Goal: Task Accomplishment & Management: Complete application form

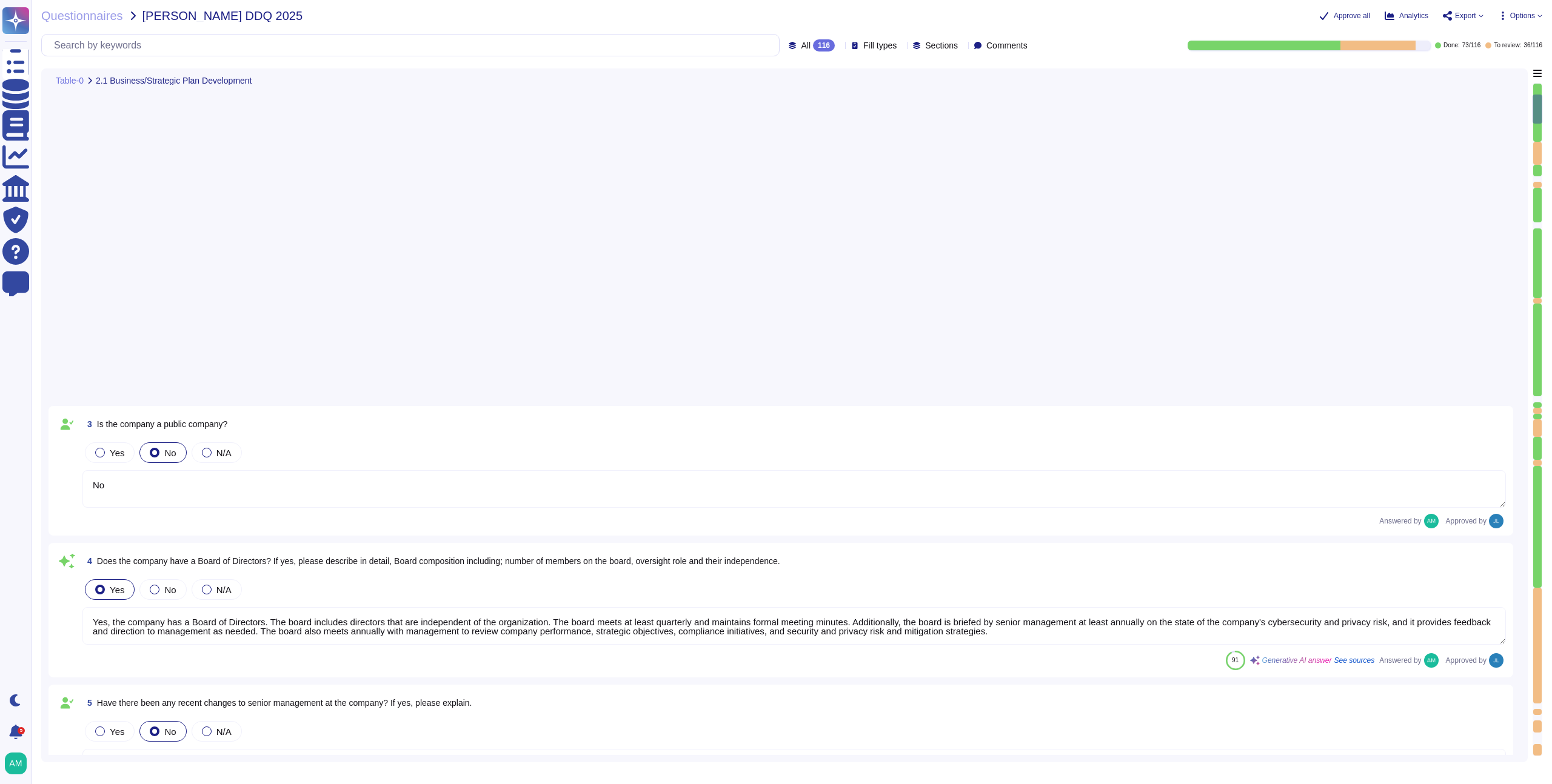
type textarea "No"
type textarea "Yes, the company has a Board of Directors. The board includes directors that ar…"
type textarea "No"
type textarea "Our CEO - [PERSON_NAME]"
type textarea "The board of directors plays a significant role in the company's strategic over…"
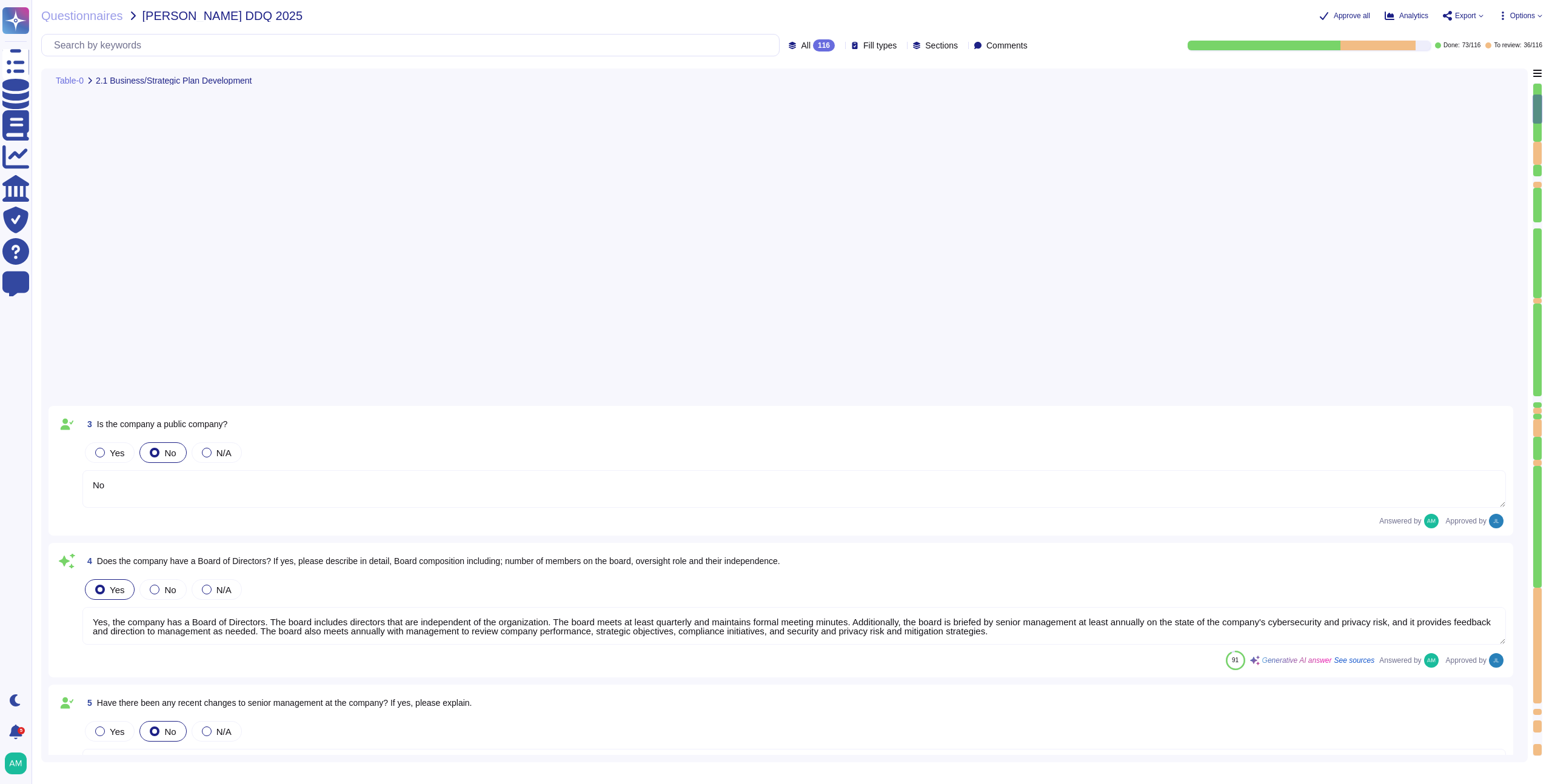
type textarea "FundApps' financial statements are publicly available on Companies House"
type textarea "FundApps mandates a third-party financial auditor to review its financial state…"
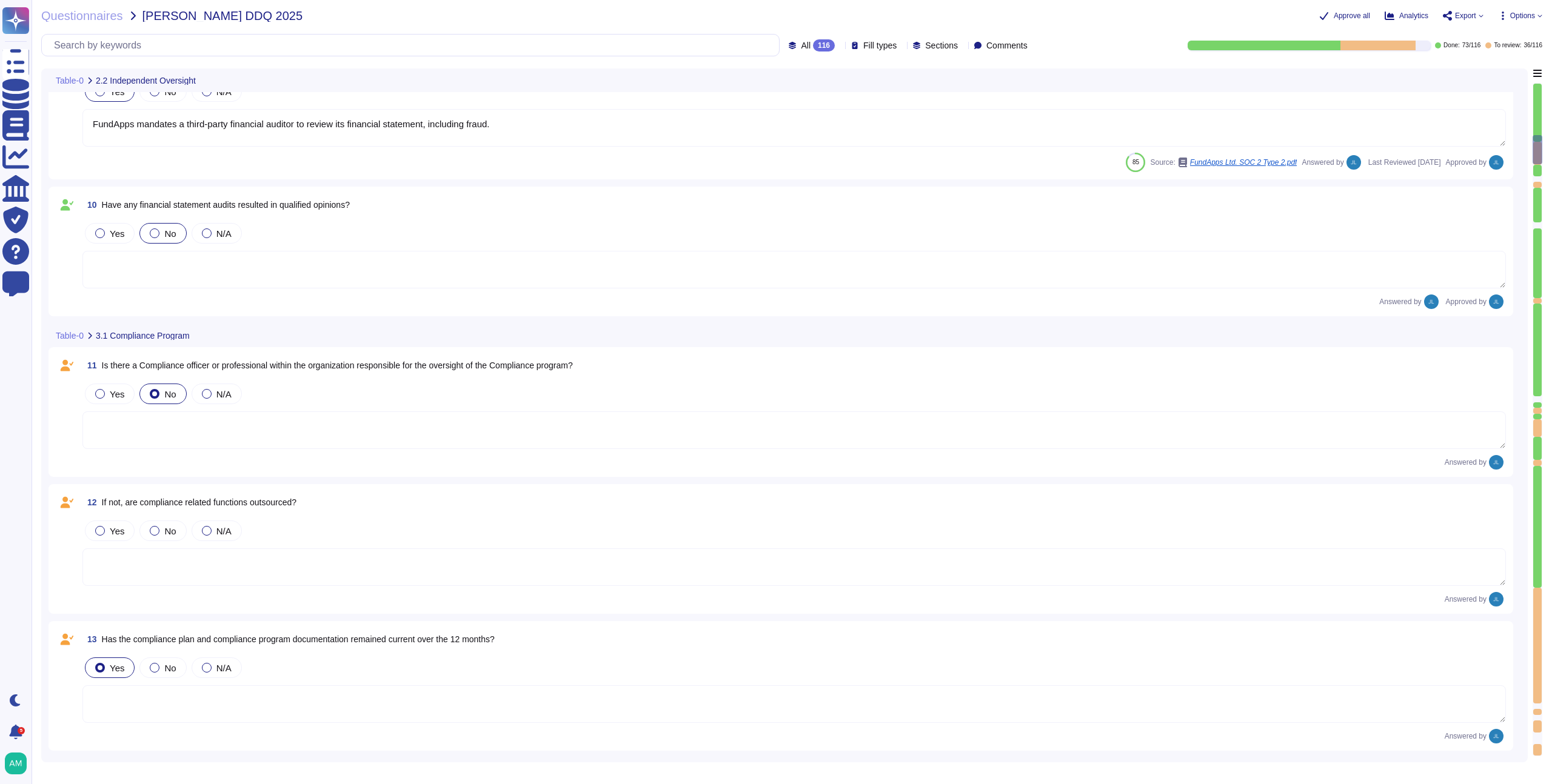
type textarea "System’s (ISMS) clauses and controls are scheduled and performed as part of an …"
type textarea "Yes, FundApps has a defined Code of Conduct, which is signed off annually by th…"
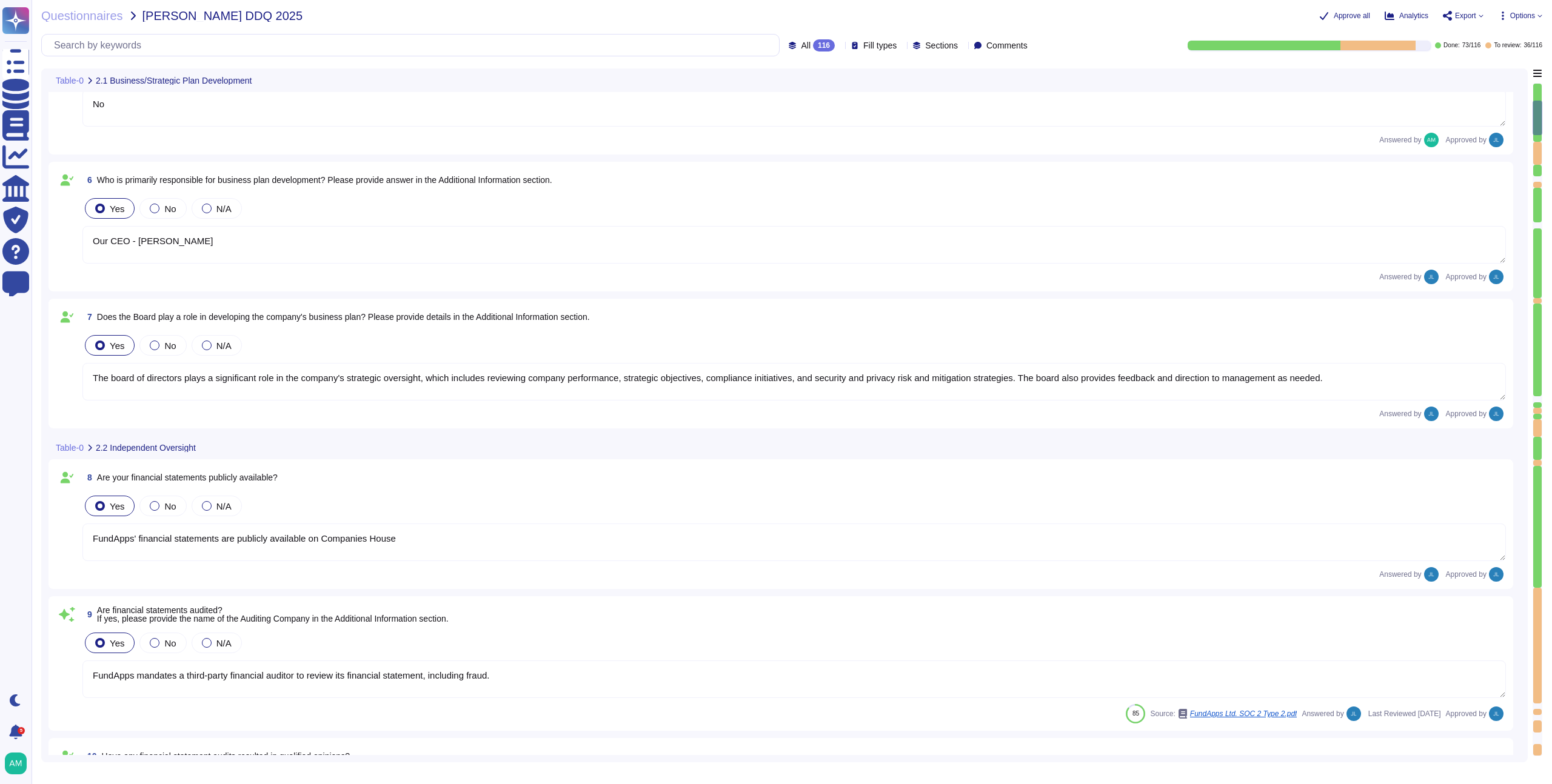
type textarea "No"
type textarea "Yes, the company has a Board of Directors. The board includes directors that ar…"
type textarea "No"
type textarea "Our CEO - [PERSON_NAME]"
type textarea "The board of directors plays a significant role in the company's strategic over…"
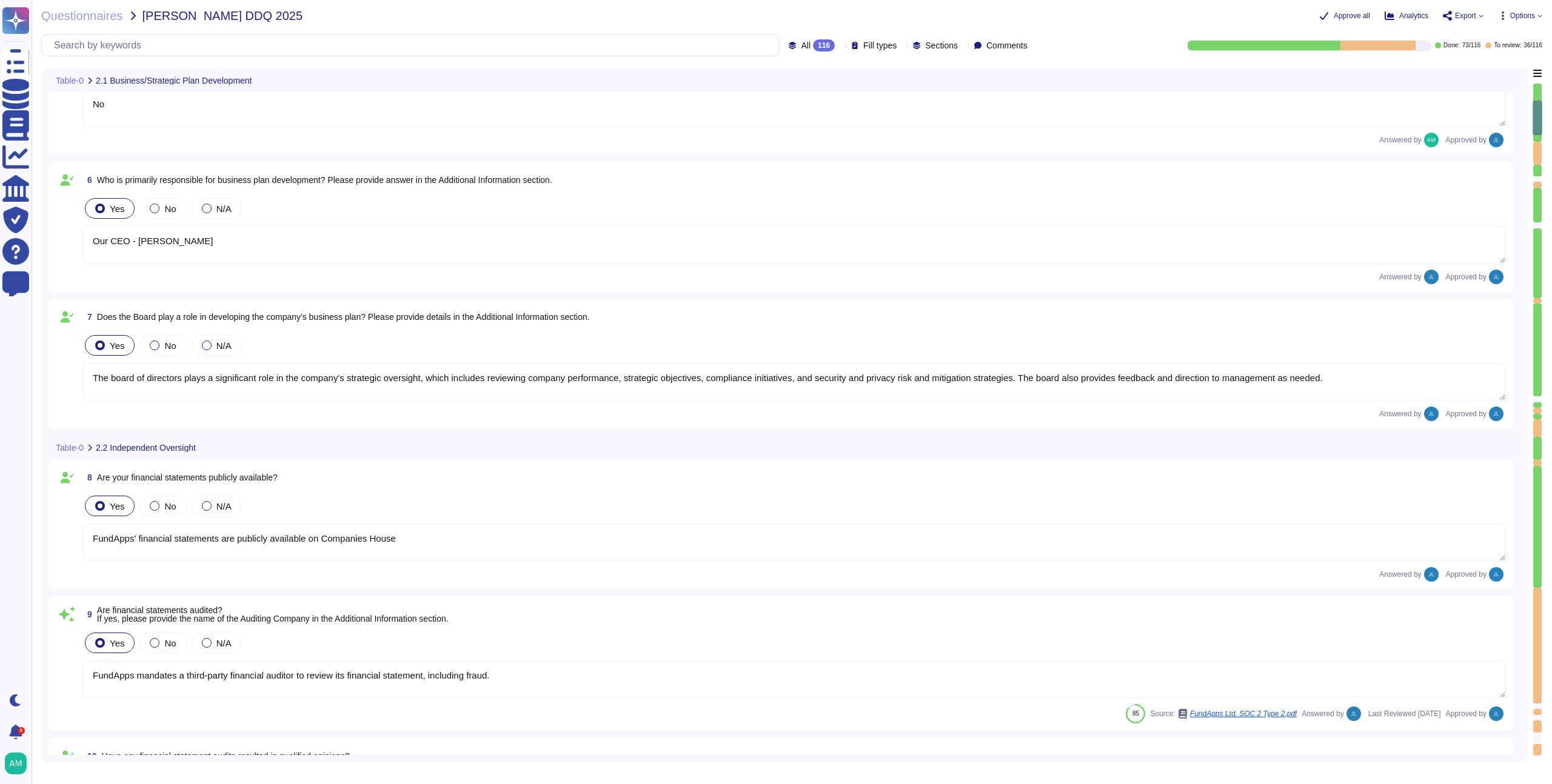
type textarea "FundApps' financial statements are publicly available on Companies House"
type textarea "FundApps mandates a third-party financial auditor to review its financial state…"
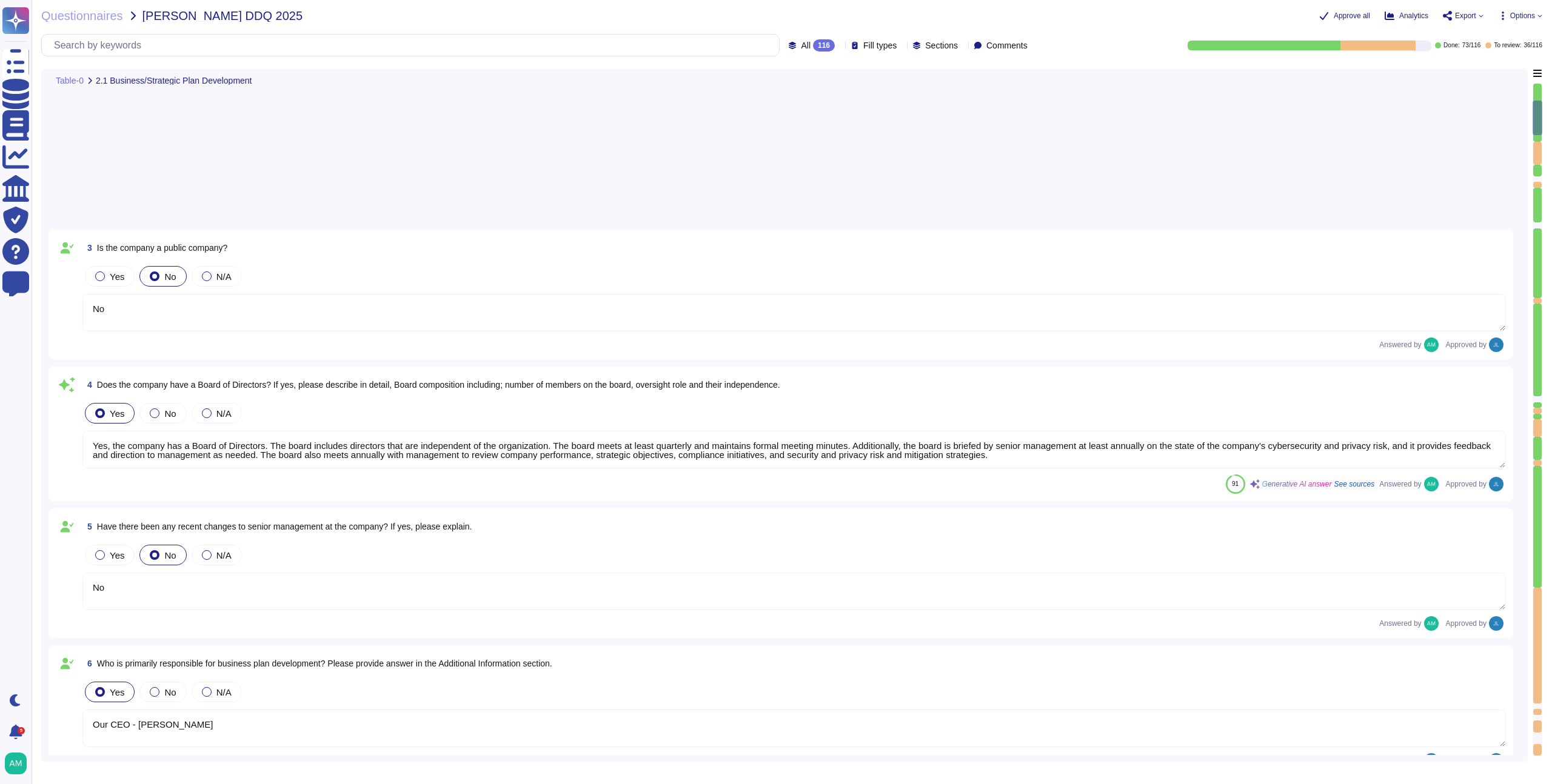
scroll to position [7, 0]
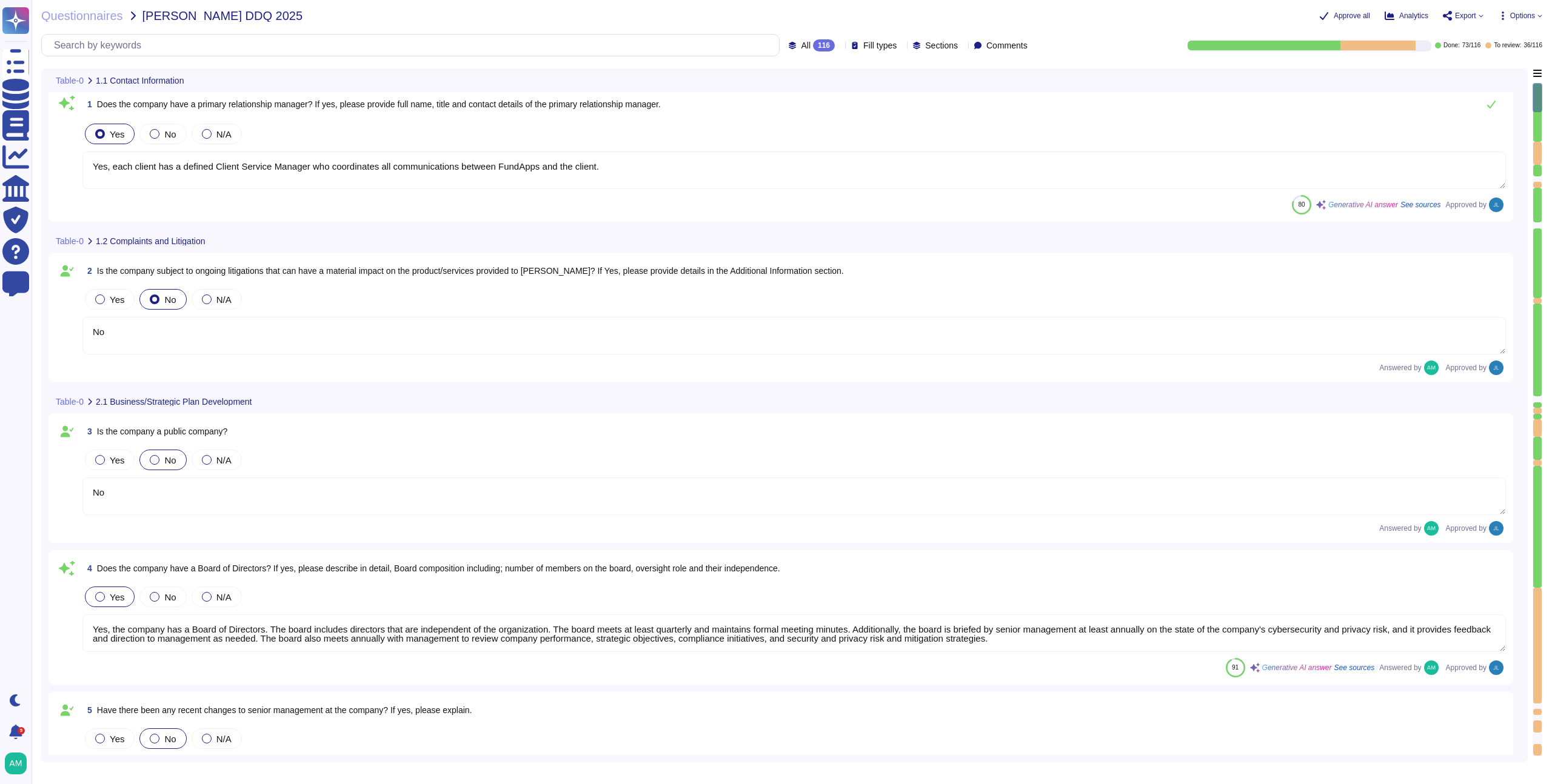
type textarea "Yes, each client has a defined Client Service Manager who coordinates all commu…"
type textarea "No"
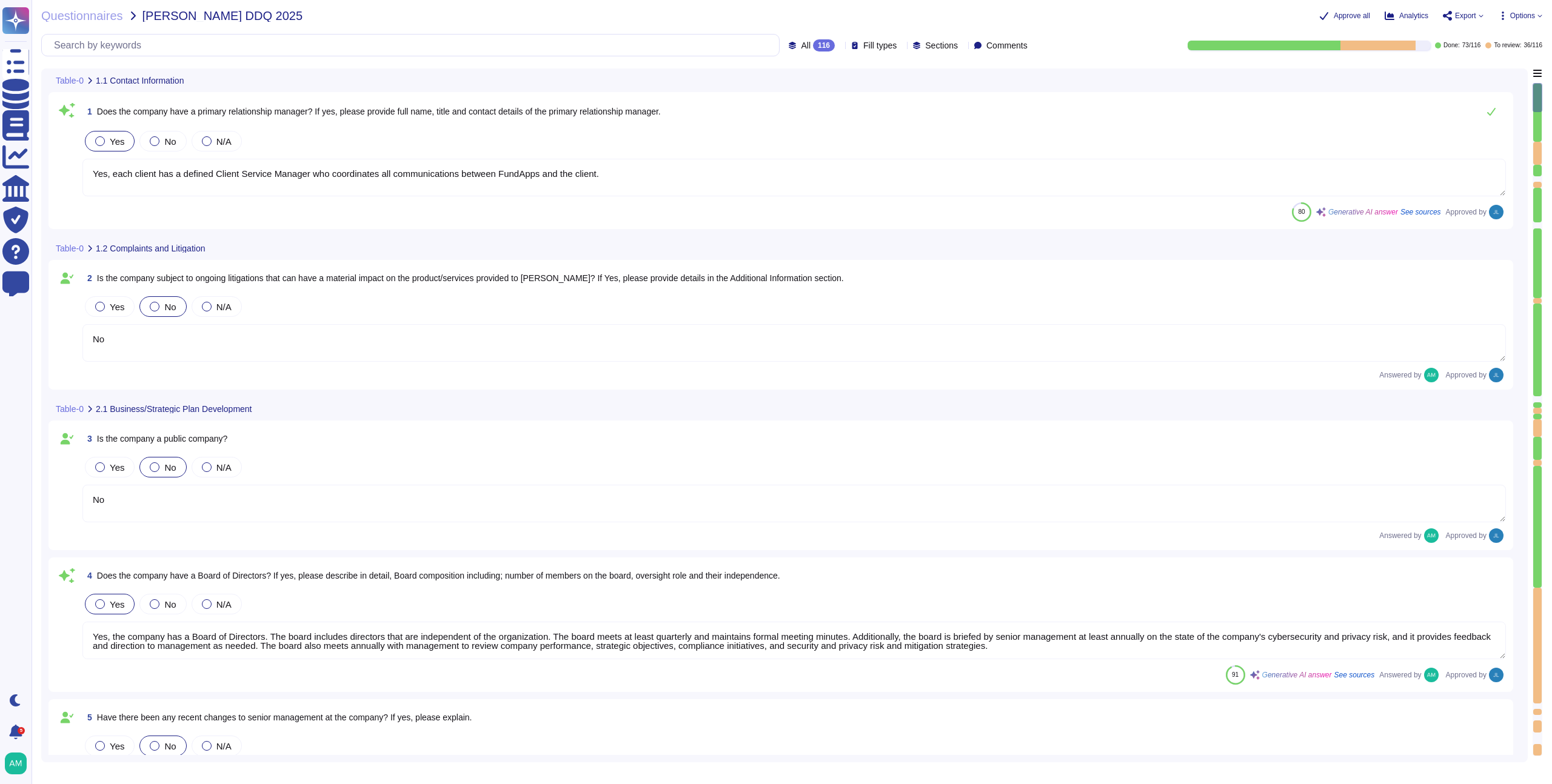
click at [800, 48] on span "All" at bounding box center [805, 45] width 10 height 8
click at [805, 138] on div "To review 36" at bounding box center [815, 137] width 98 height 13
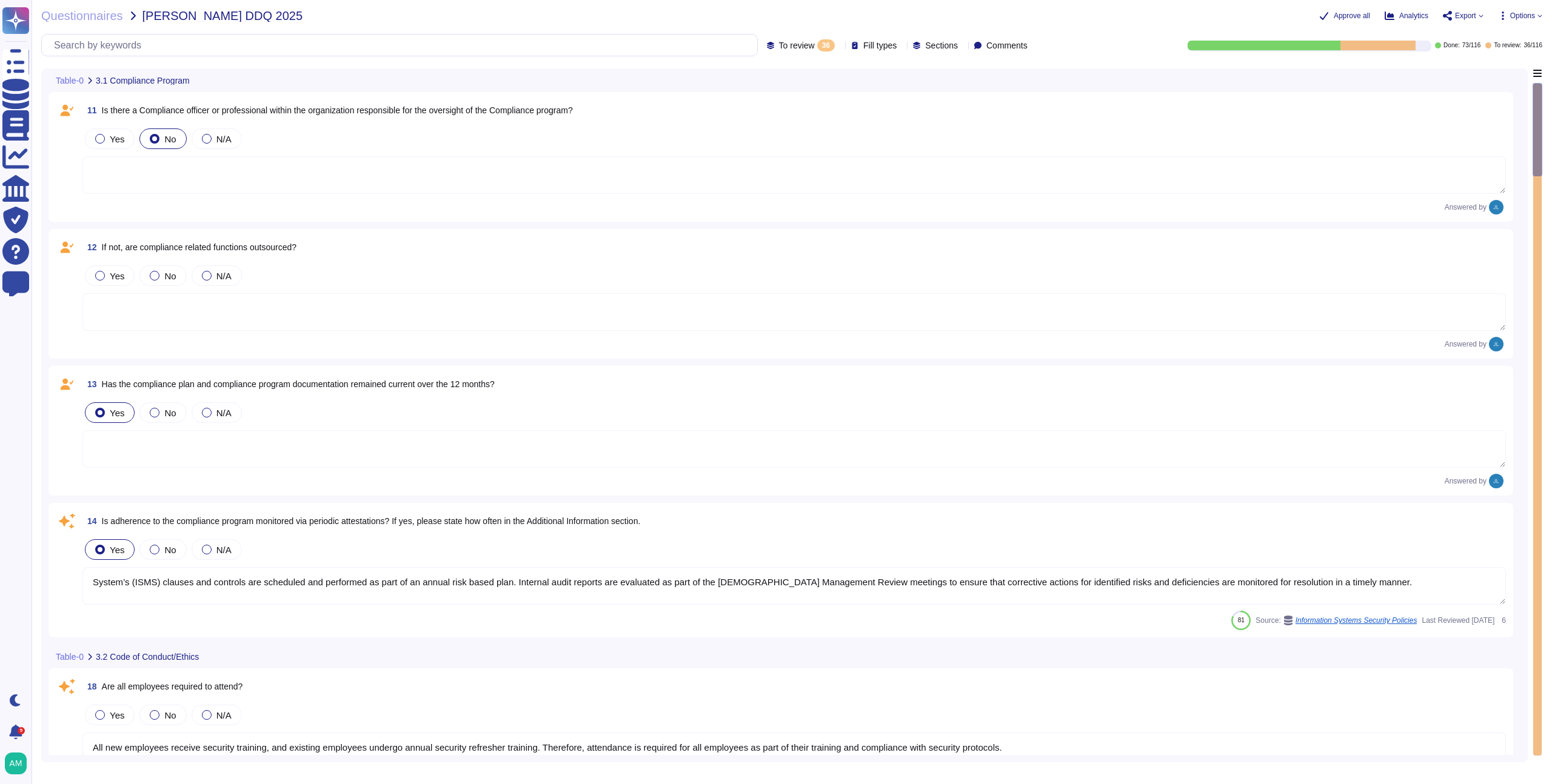
type textarea "Yes, FundApps has dedicated cybersecurity insurance that covers various aspects…"
type textarea "All new employees receive security training, and existing employees undergo ann…"
type textarea "The business continuity and disaster recovery plans at [GEOGRAPHIC_DATA] includ…"
type textarea "System’s (ISMS) clauses and controls are scheduled and performed as part of an …"
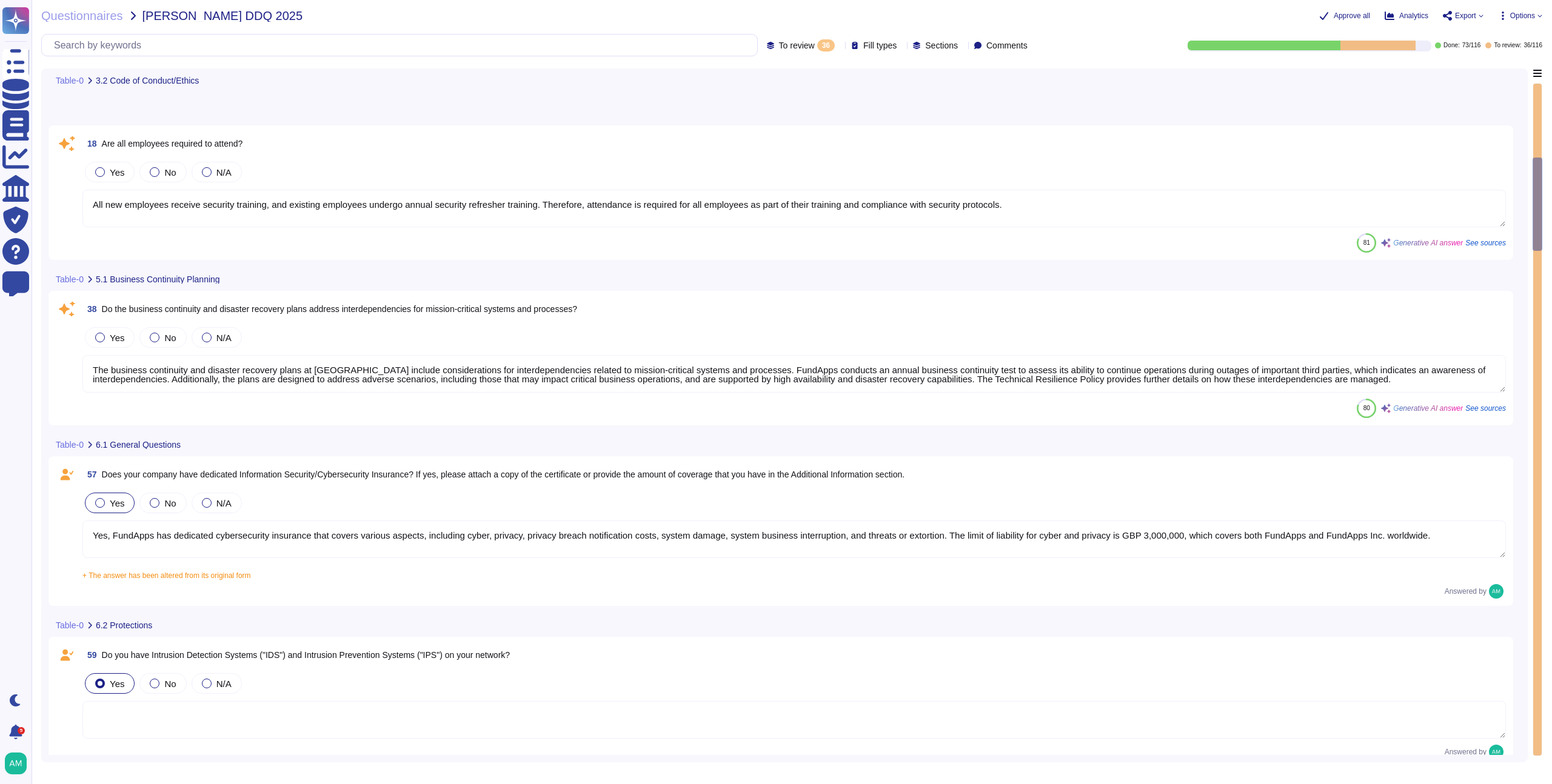
type textarea "All security incidents and events are centralised in FundApps' SIEM, and any al…"
type textarea "FundApps uses several layers of security controls to detect and remediate vulne…"
type textarea "No, but FundApps staff use a secure virtual desktop to access FundApps' client …"
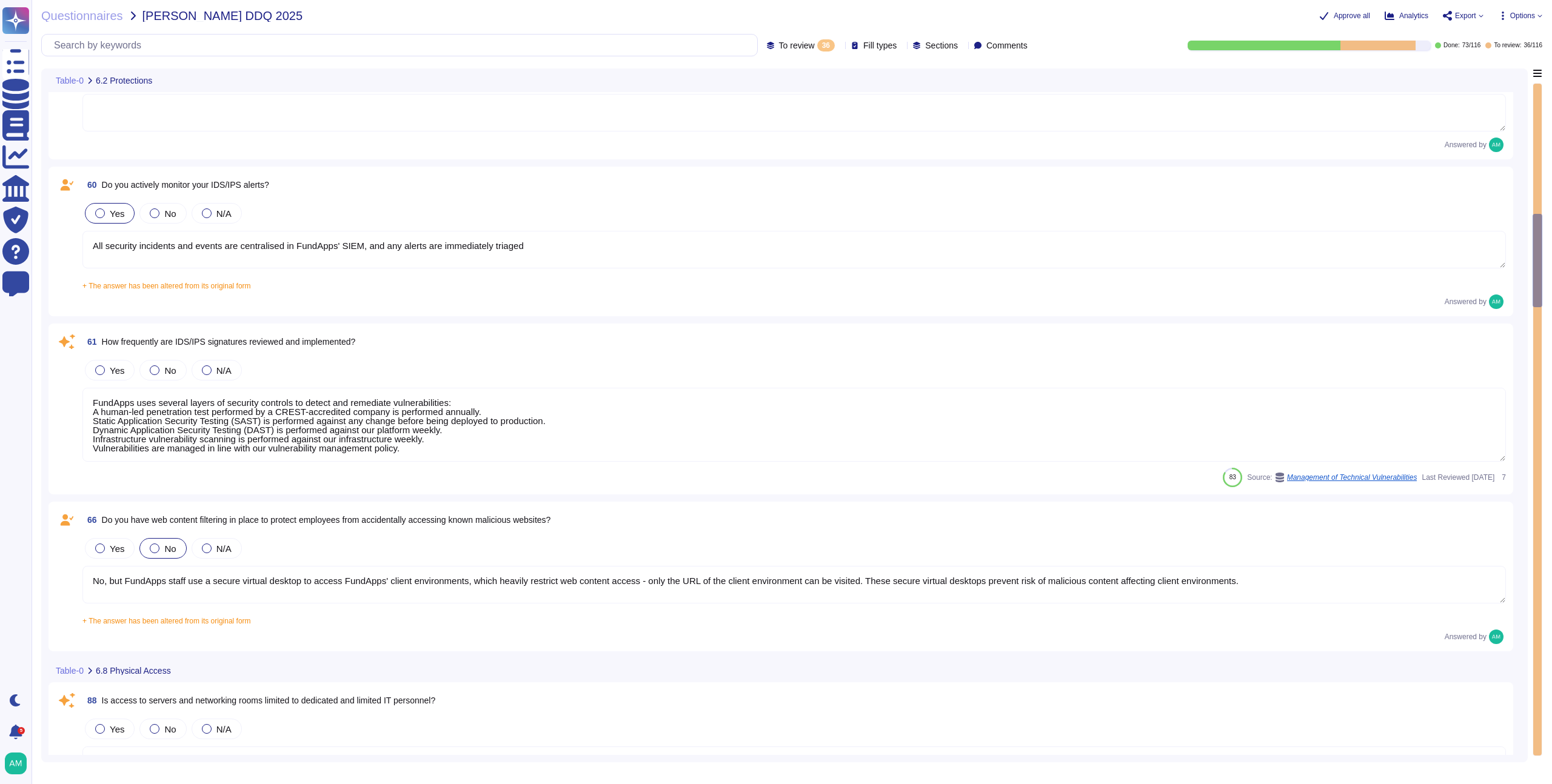
type textarea "Access to servers and networking rooms at [GEOGRAPHIC_DATA] is indeed limited t…"
type textarea "Yes, the data center has controls in place to monitor access. Physical access t…"
type textarea "Yes, the company maintains an inventory of both physical hardware and virtual a…"
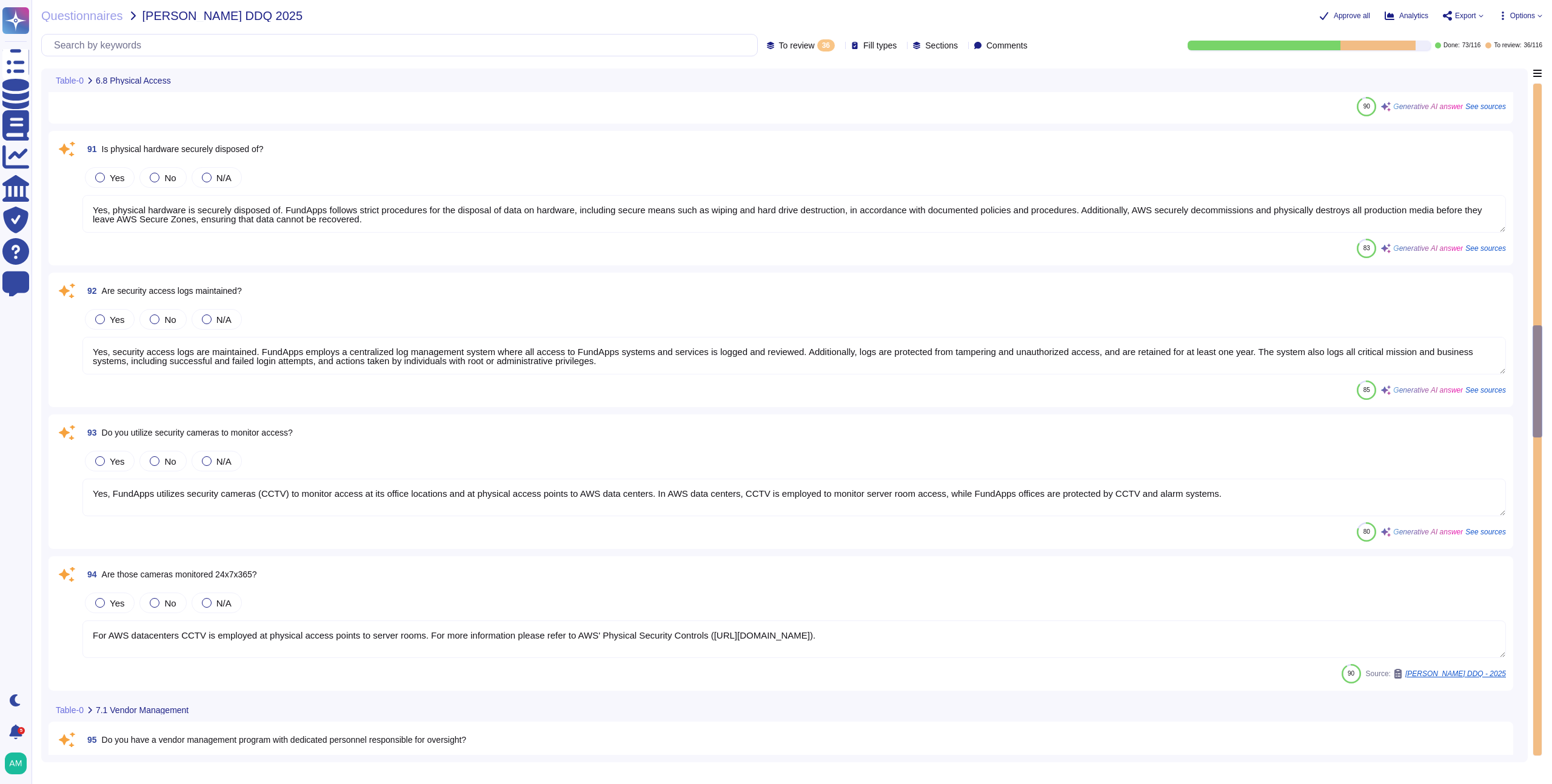
type textarea "Yes, physical hardware is securely disposed of. FundApps follows strict procedu…"
type textarea "Yes, security access logs are maintained. FundApps employs a centralized log ma…"
type textarea "Yes, FundApps utilizes security cameras (CCTV) to monitor access at its office …"
type textarea "For AWS datacenters CCTV is employed at physical access points to server rooms.…"
type textarea "Yes, FundApps has a vendor management program in place. Each third-party suppli…"
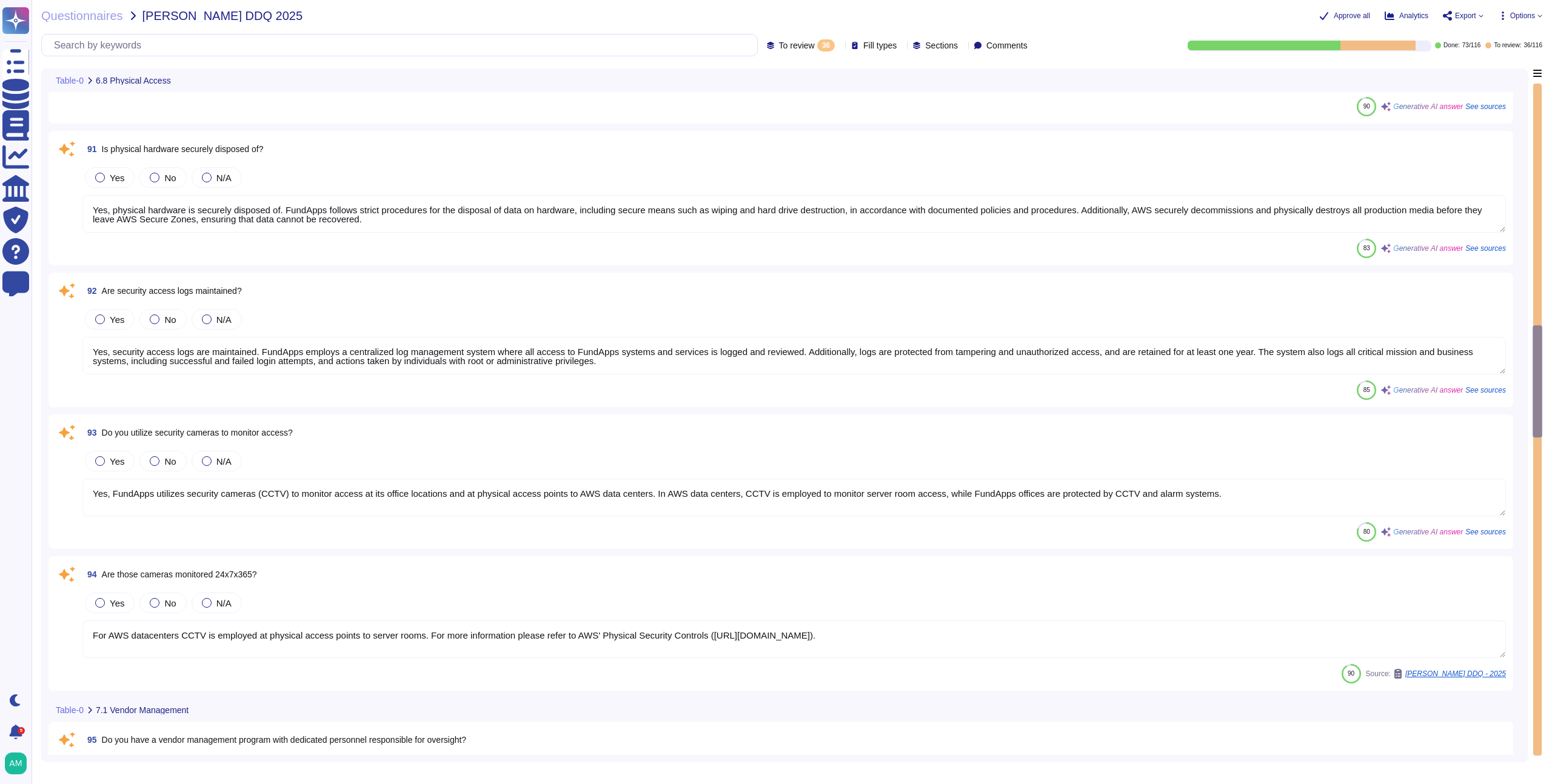
type textarea "Yes, we perform due diligence on our critical vendors. FundApps conducts annual…"
type textarea "No third parties have access to customer data. All third-party suppliers underg…"
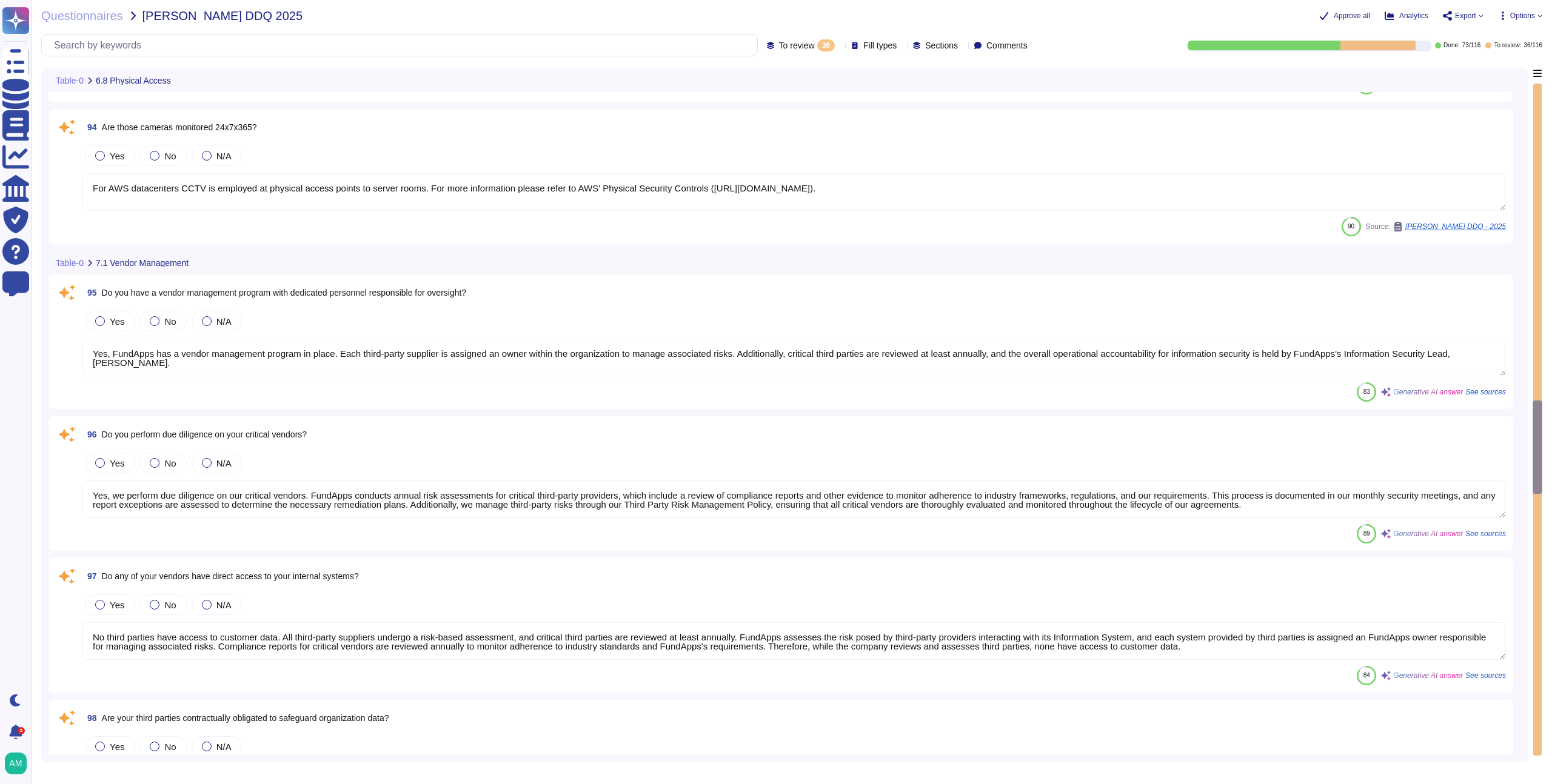
type textarea "Yes, our third parties are contractually obligated to safeguard organization da…"
type textarea "Yes, services provided to [PERSON_NAME] are outsourced. Additional Information:…"
type textarea "Please refer to FundApps' list of sub-processors on FundApps' Trust Portal ([UR…"
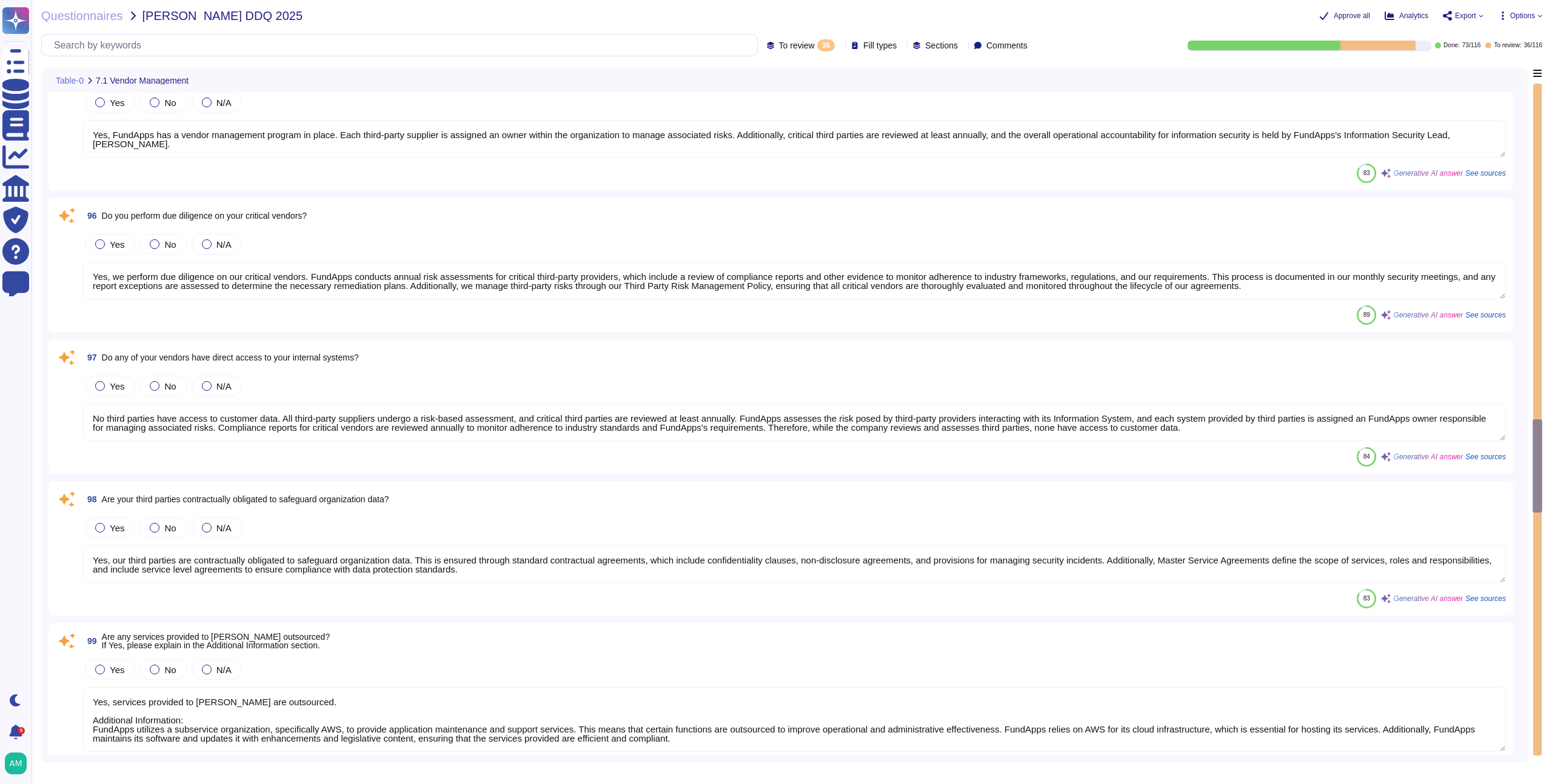
type textarea "Yes, we have a formally documented change management program and policy. Our ch…"
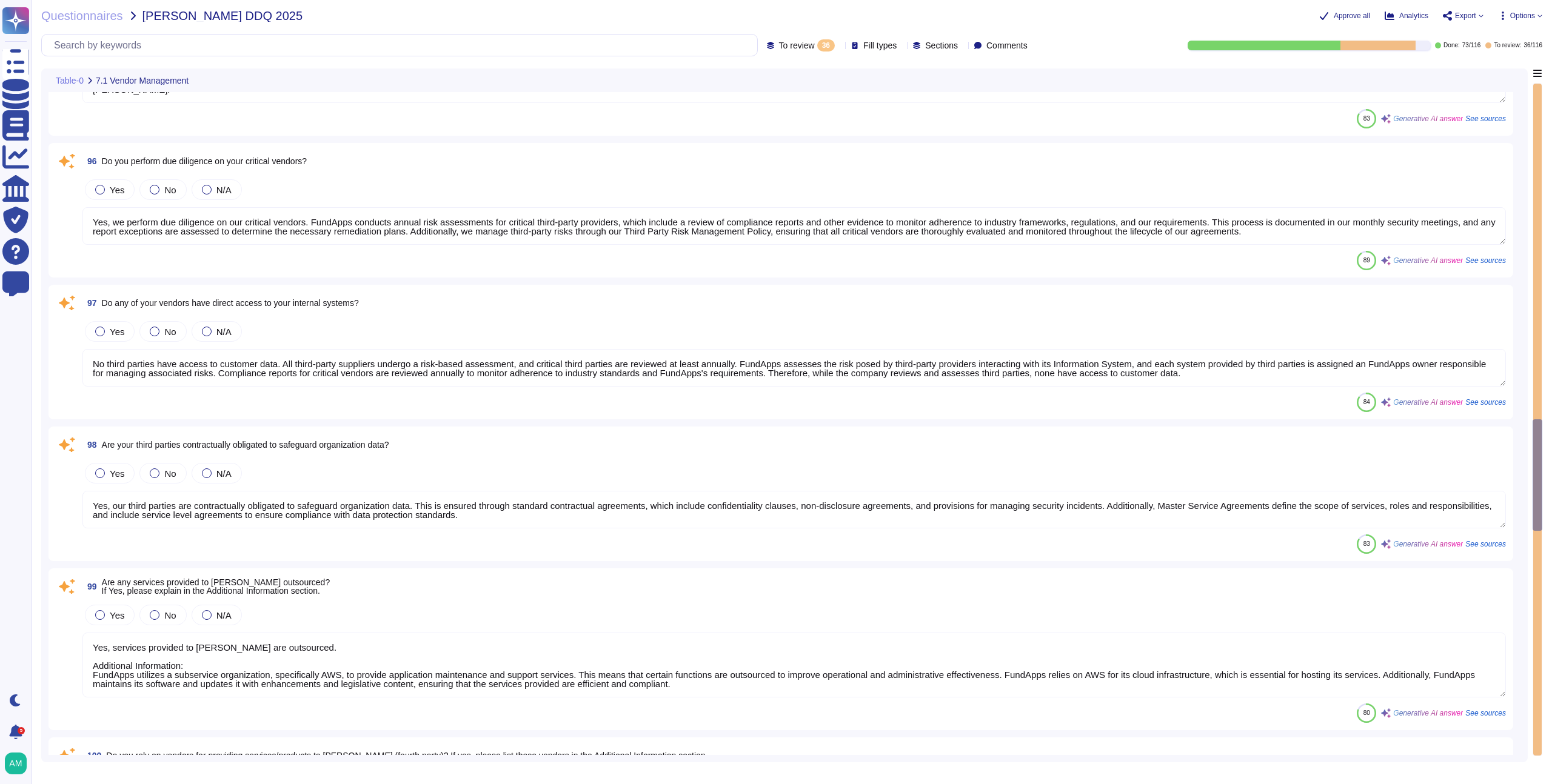
type textarea "Yes, we provide multiple environments, including a staging/testing environment …"
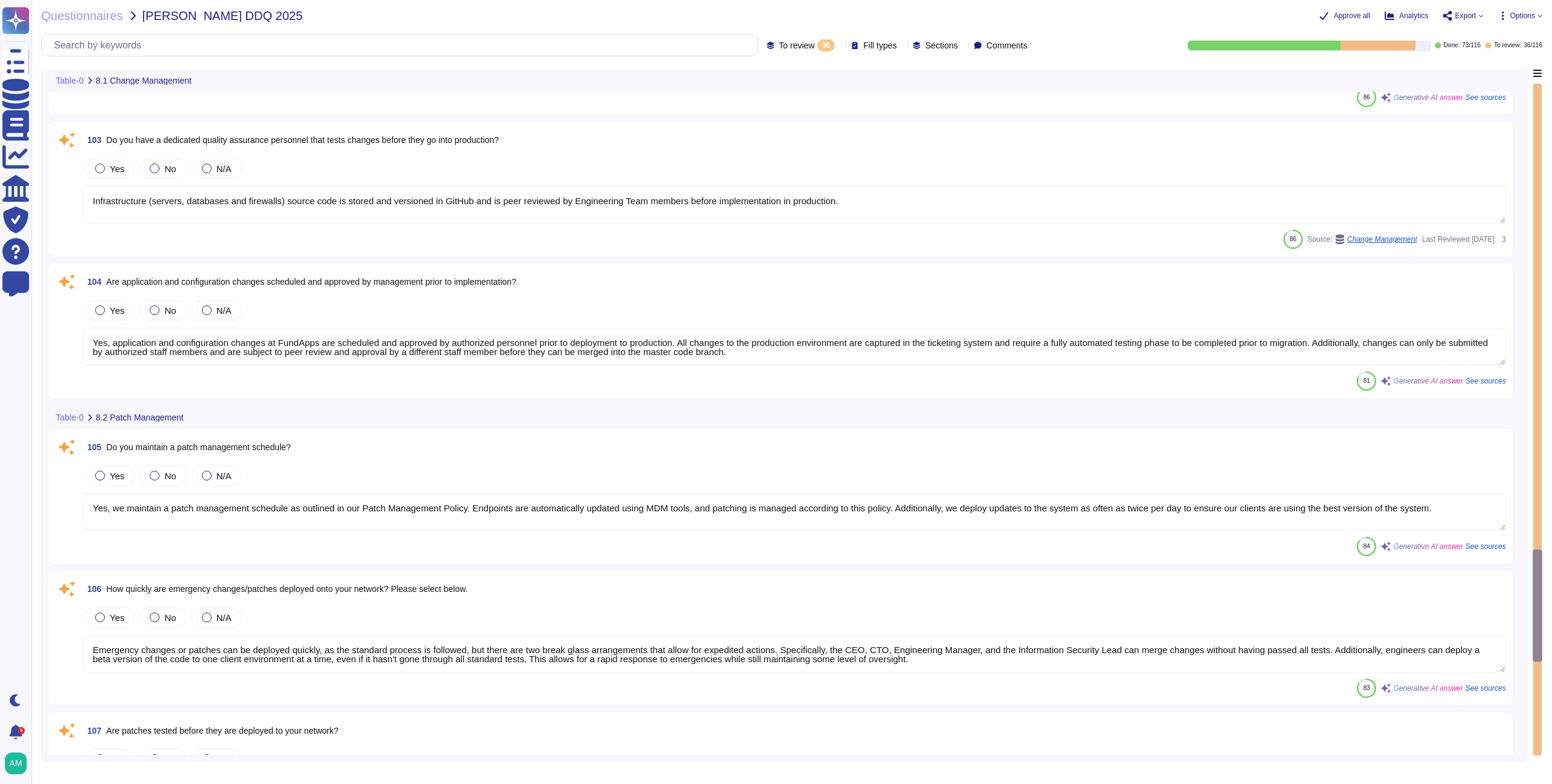
type textarea "Infrastructure (servers, databases and firewalls) source code is stored and ver…"
type textarea "Yes, application and configuration changes at FundApps are scheduled and approv…"
type textarea "Yes, we maintain a patch management schedule as outlined in our Patch Managemen…"
type textarea "Emergency changes or patches can be deployed quickly, as the standard process i…"
type textarea "Yes, all changes, including patches, are tested in an environment separate from…"
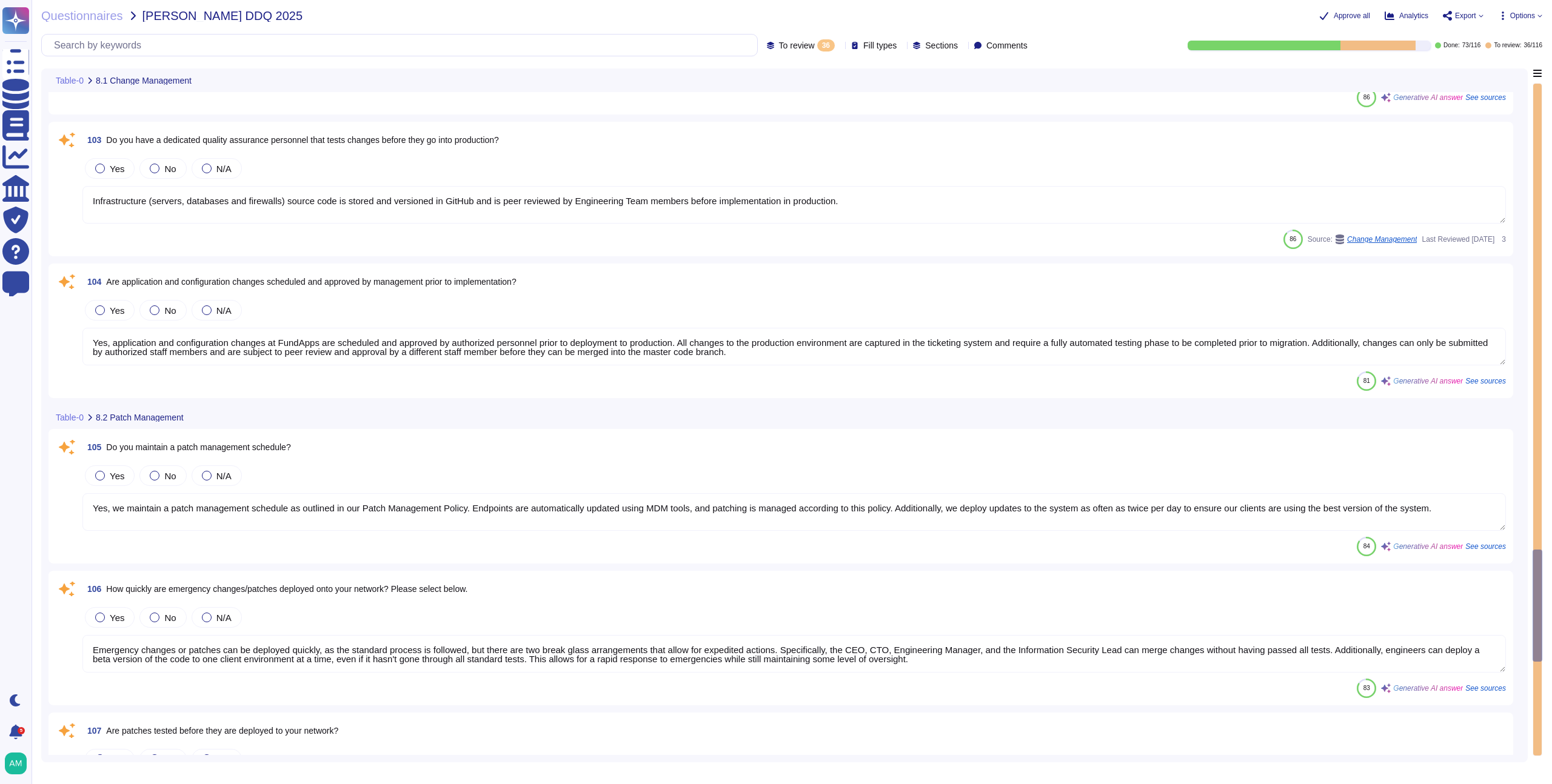
type textarea "Yes, roll-back plans are developed for all changes to the company’s IT environm…"
type textarea "Currently, we do not use AI in our product. If we decide to release an AI produ…"
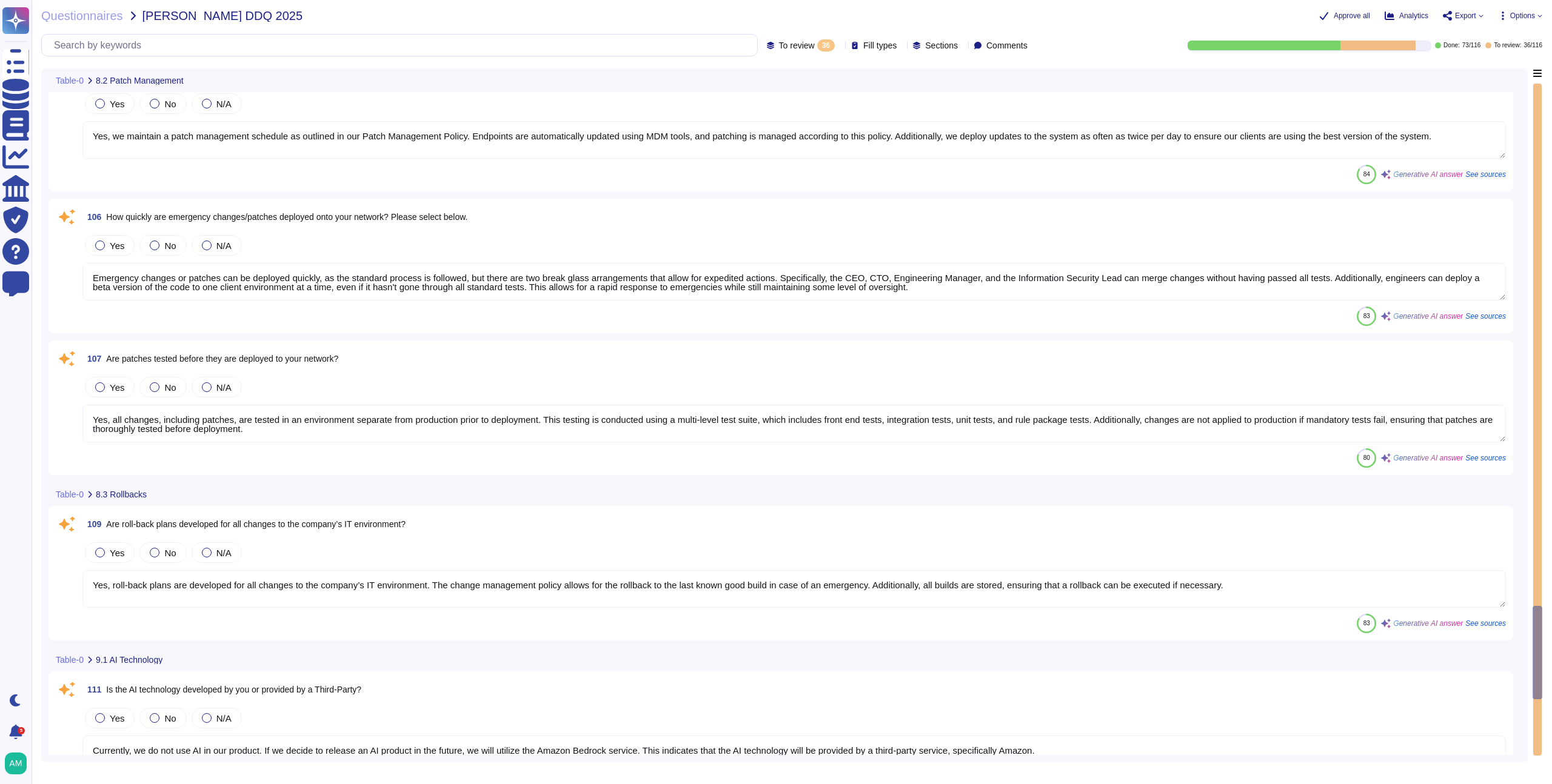
type textarea "New architectural decisions are reviewed in architecture meetings and are subje…"
type textarea "FundApps complies with all relevant data privacy laws, including GDPR requireme…"
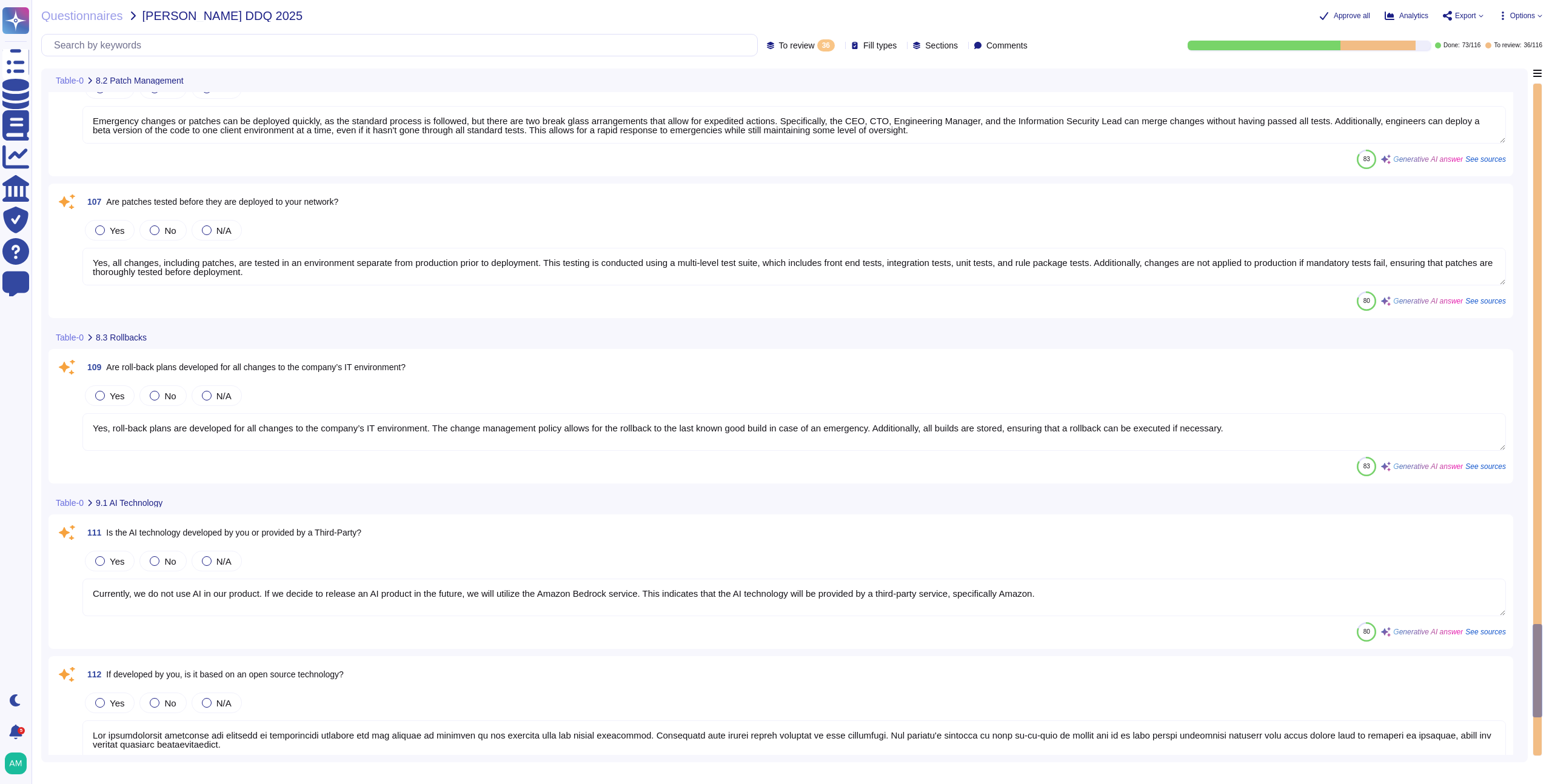
type textarea "It is not - N/A"
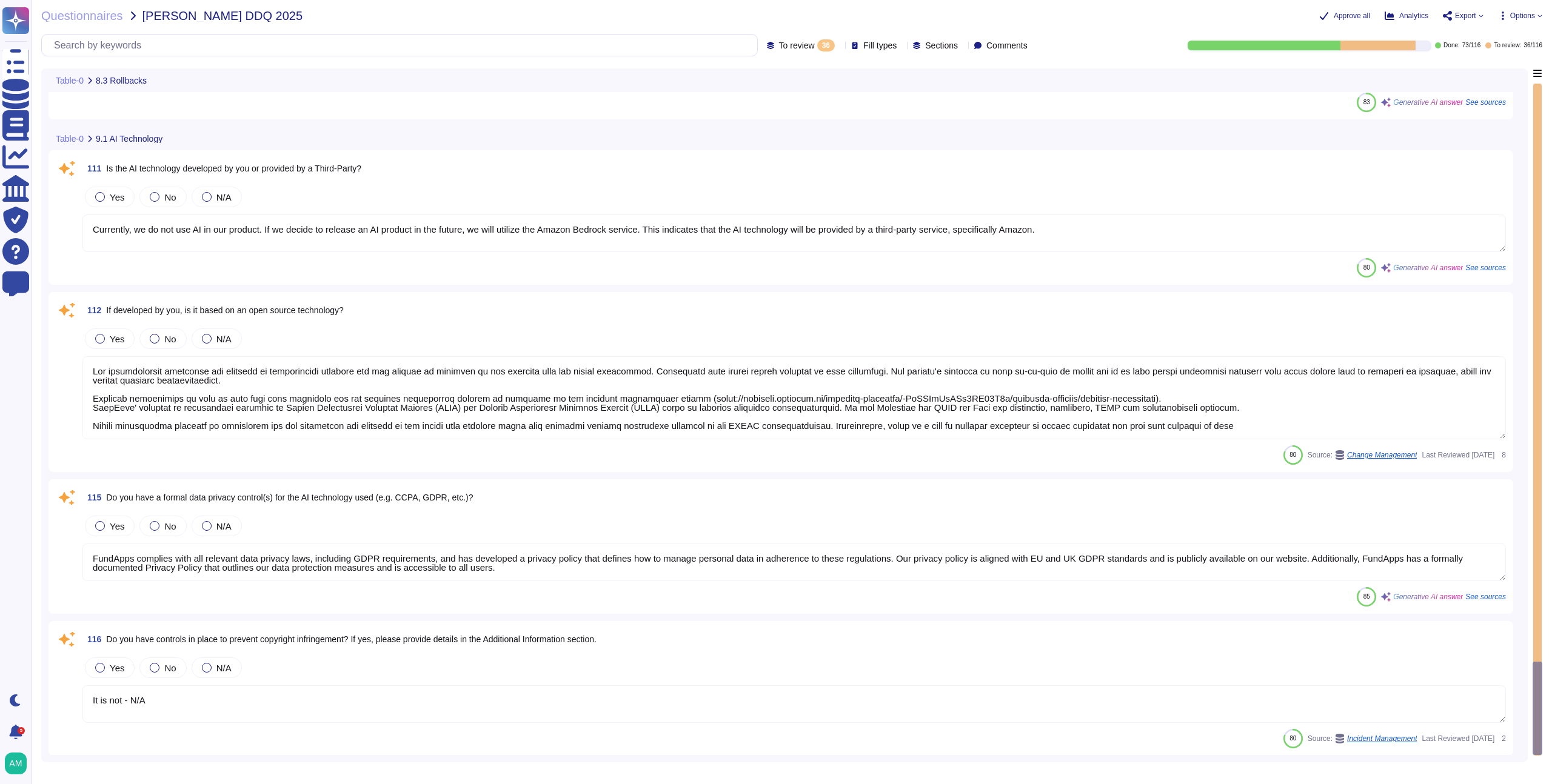
scroll to position [4604, 0]
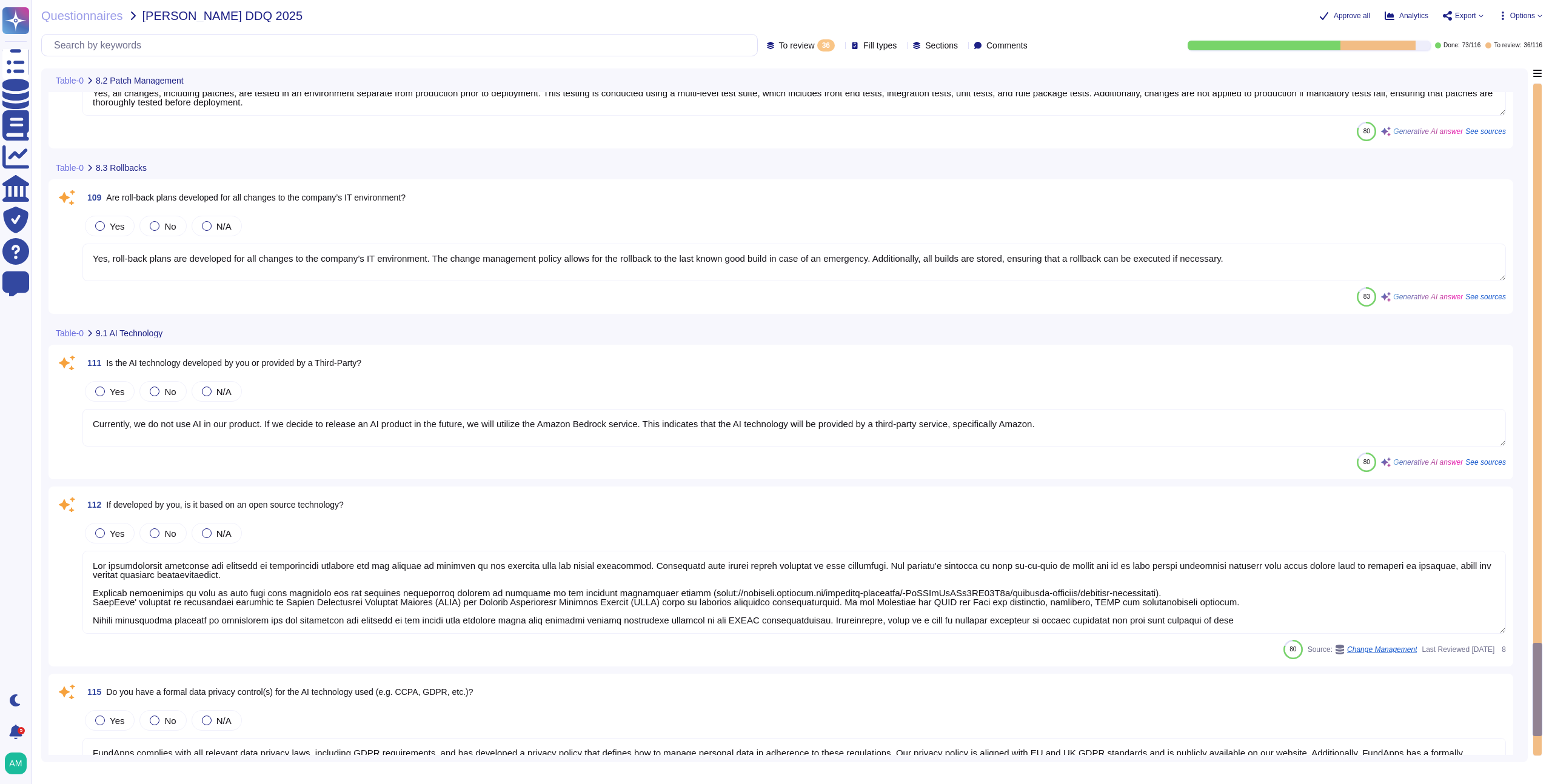
type textarea "Yes, we maintain a patch management schedule as outlined in our Patch Managemen…"
type textarea "Emergency changes or patches can be deployed quickly, as the standard process i…"
type textarea "Yes, all changes, including patches, are tested in an environment separate from…"
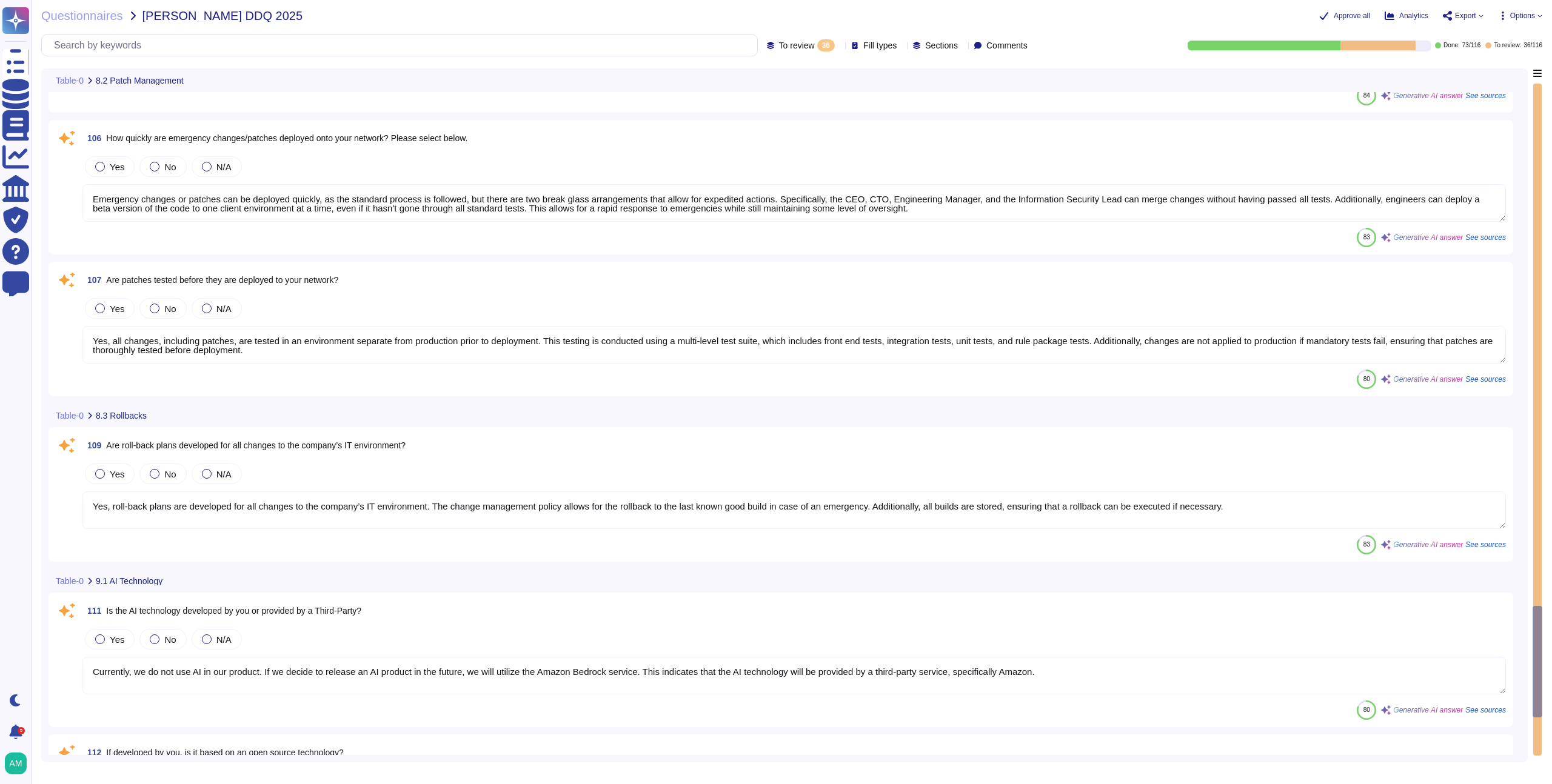
scroll to position [4187, 0]
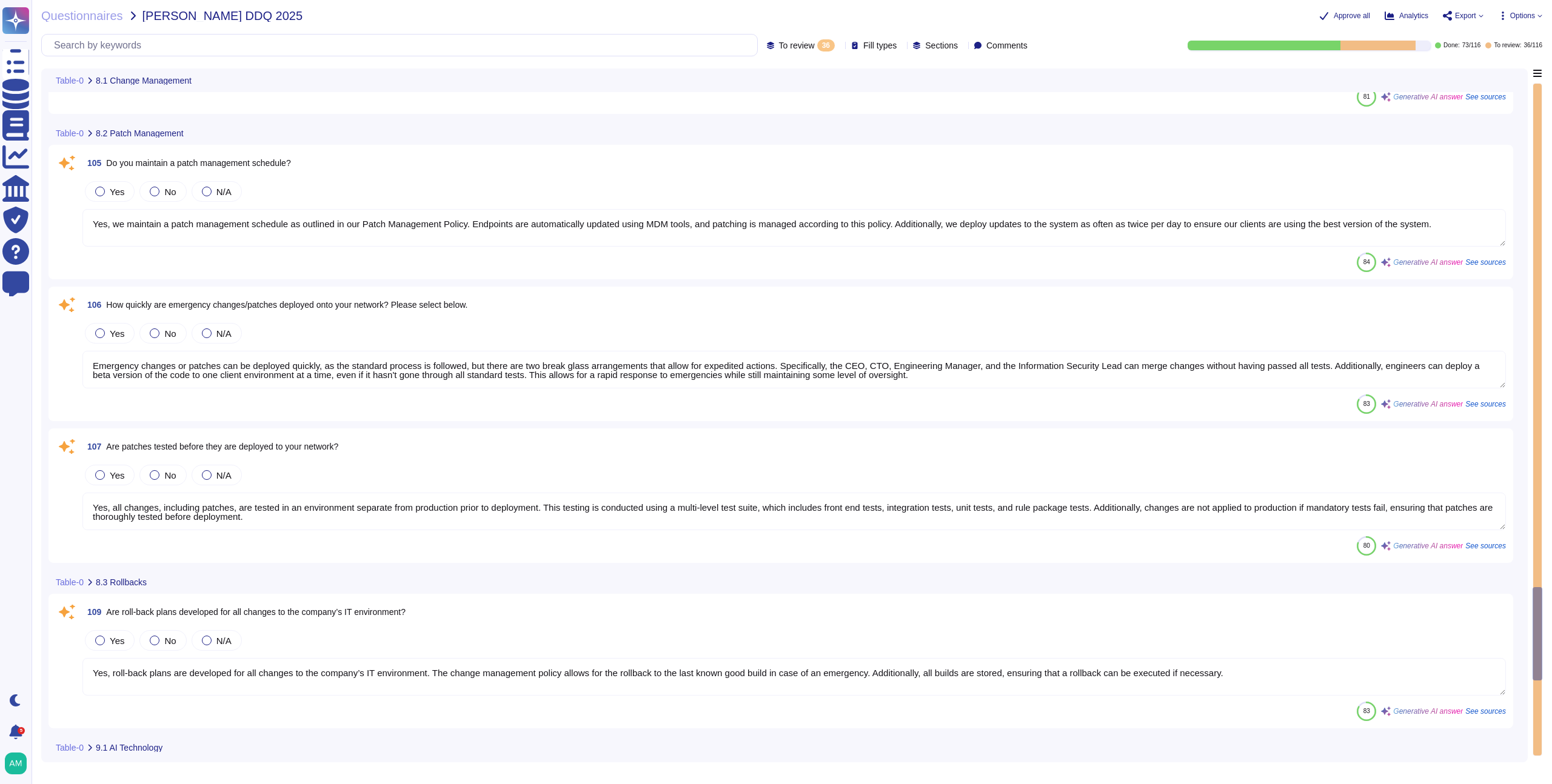
type textarea "Yes, we provide multiple environments, including a staging/testing environment …"
type textarea "Infrastructure (servers, databases and firewalls) source code is stored and ver…"
type textarea "Yes, application and configuration changes at FundApps are scheduled and approv…"
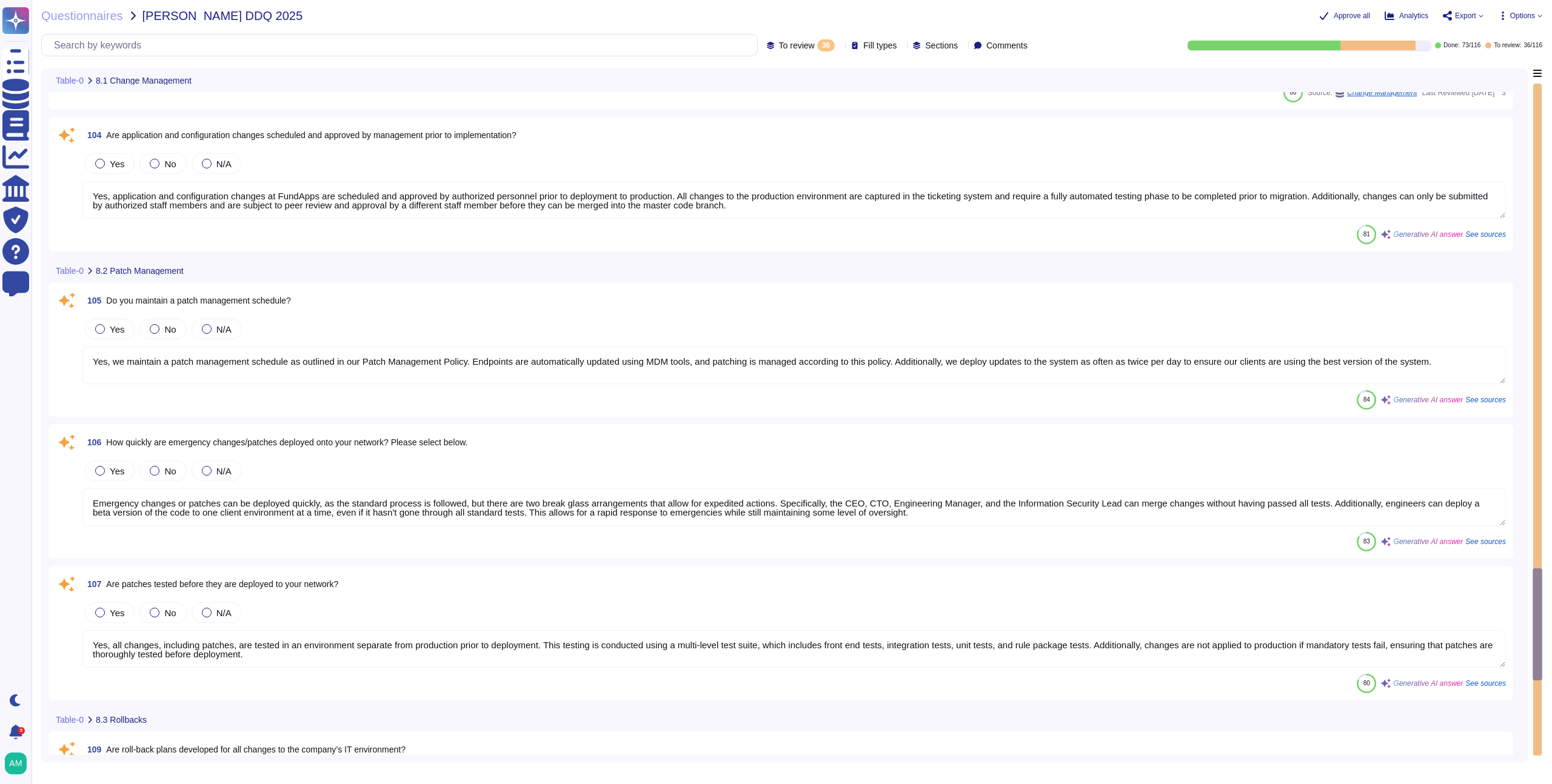
scroll to position [3904, 0]
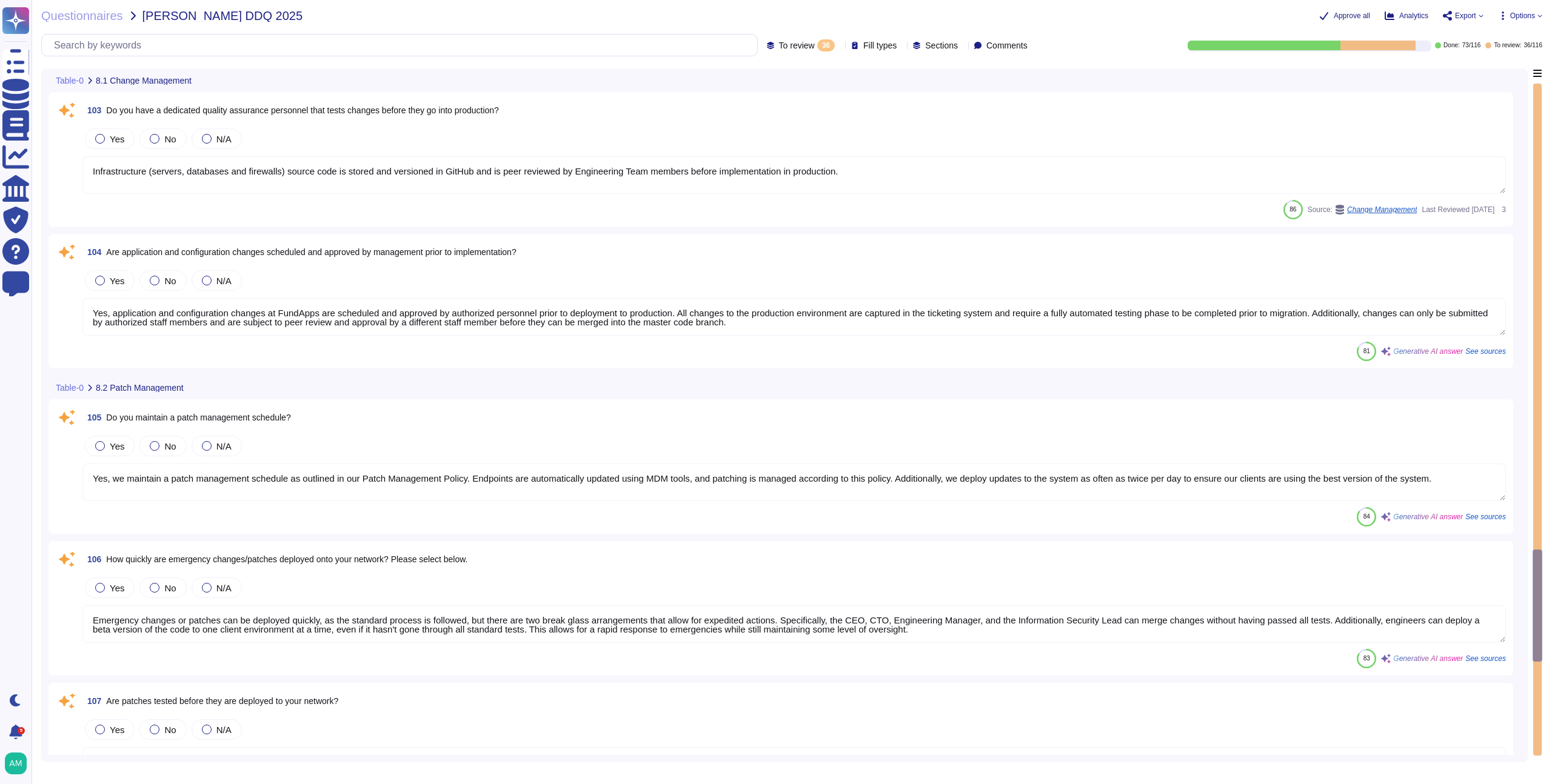
type textarea "Yes, we have a formally documented change management program and policy. Our ch…"
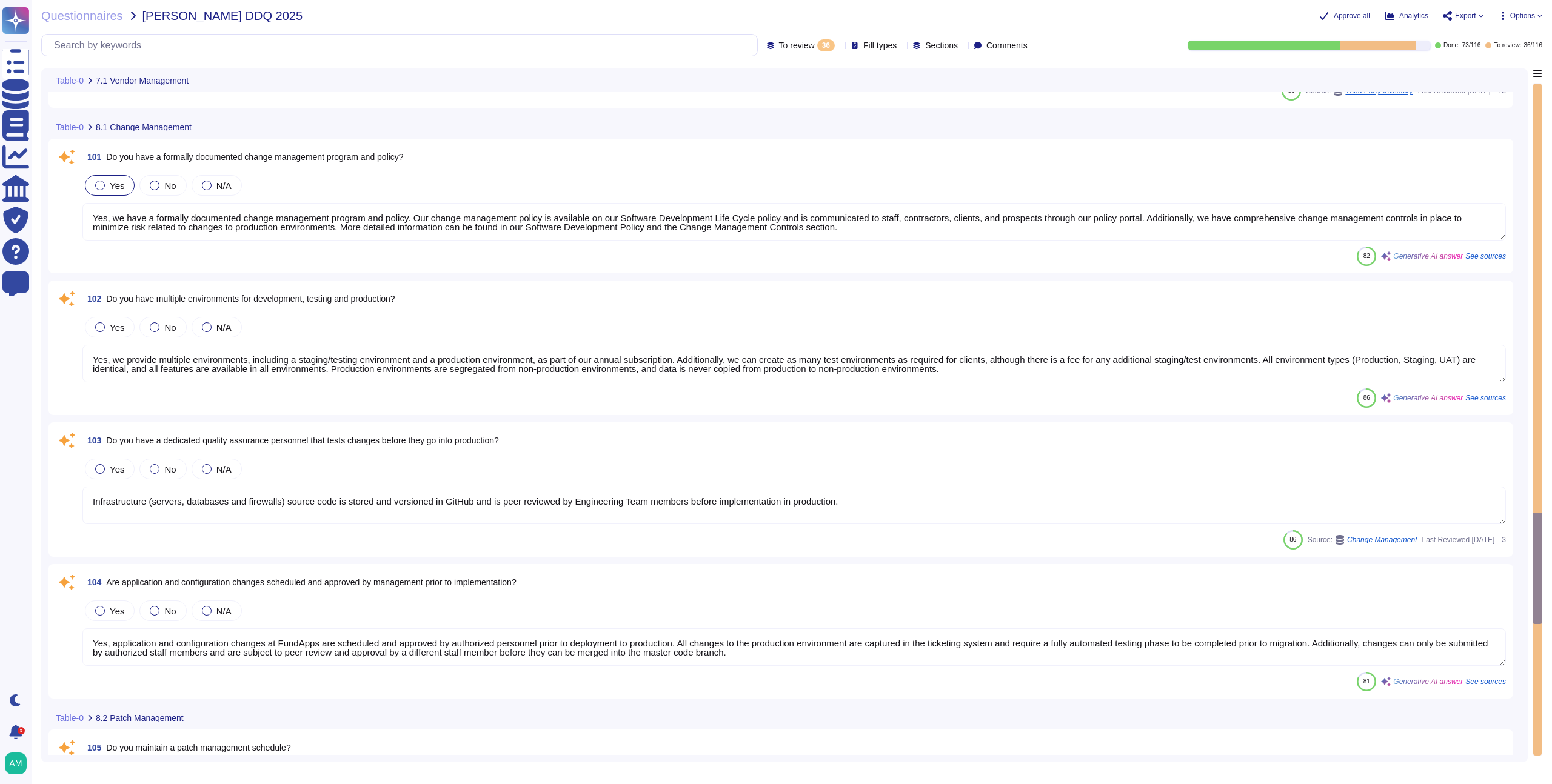
type textarea "Yes, services provided to [PERSON_NAME] are outsourced. Additional Information:…"
type textarea "Please refer to FundApps' list of sub-processors on FundApps' Trust Portal ([UR…"
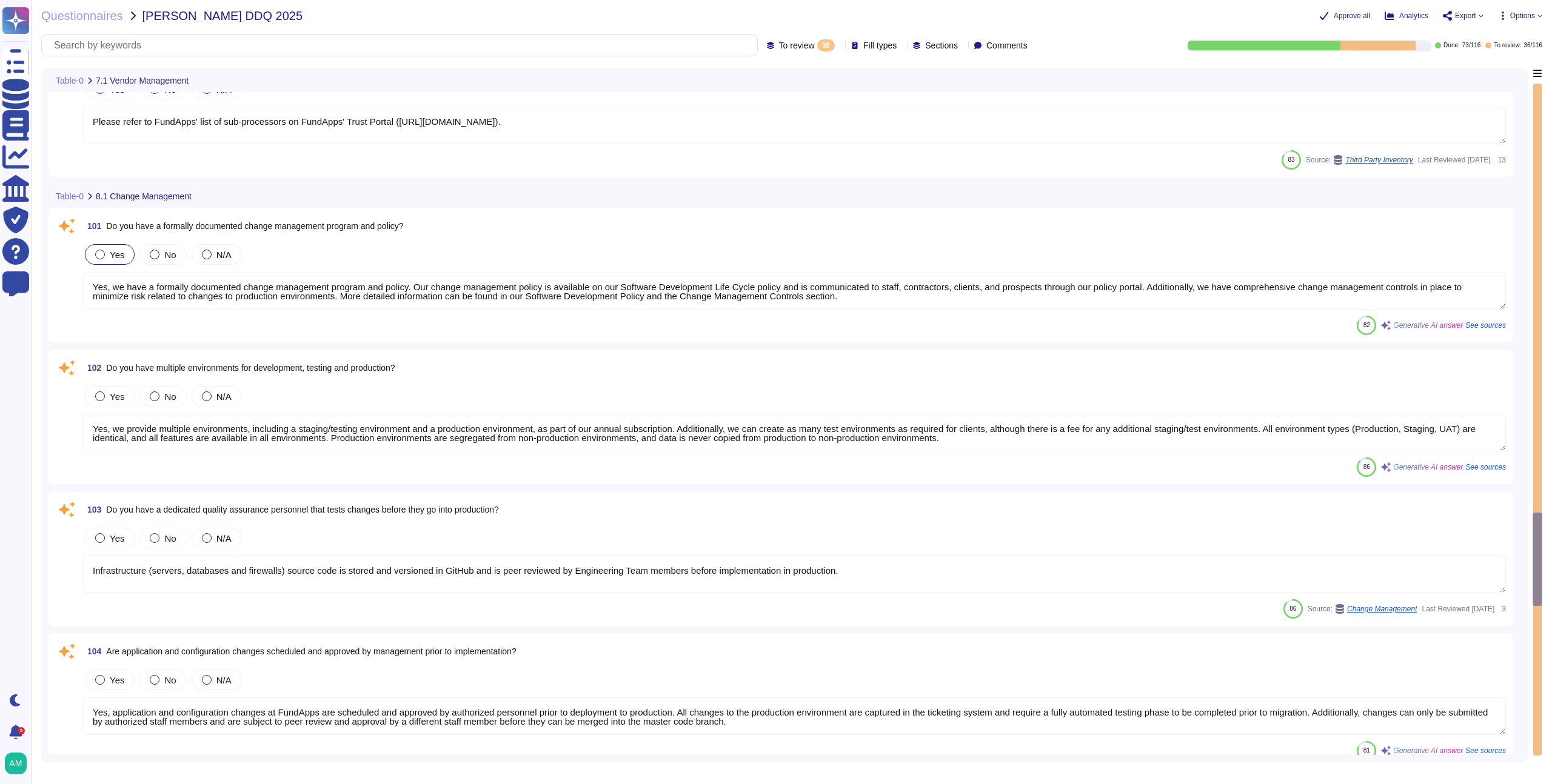
type textarea "Yes, our third parties are contractually obligated to safeguard organization da…"
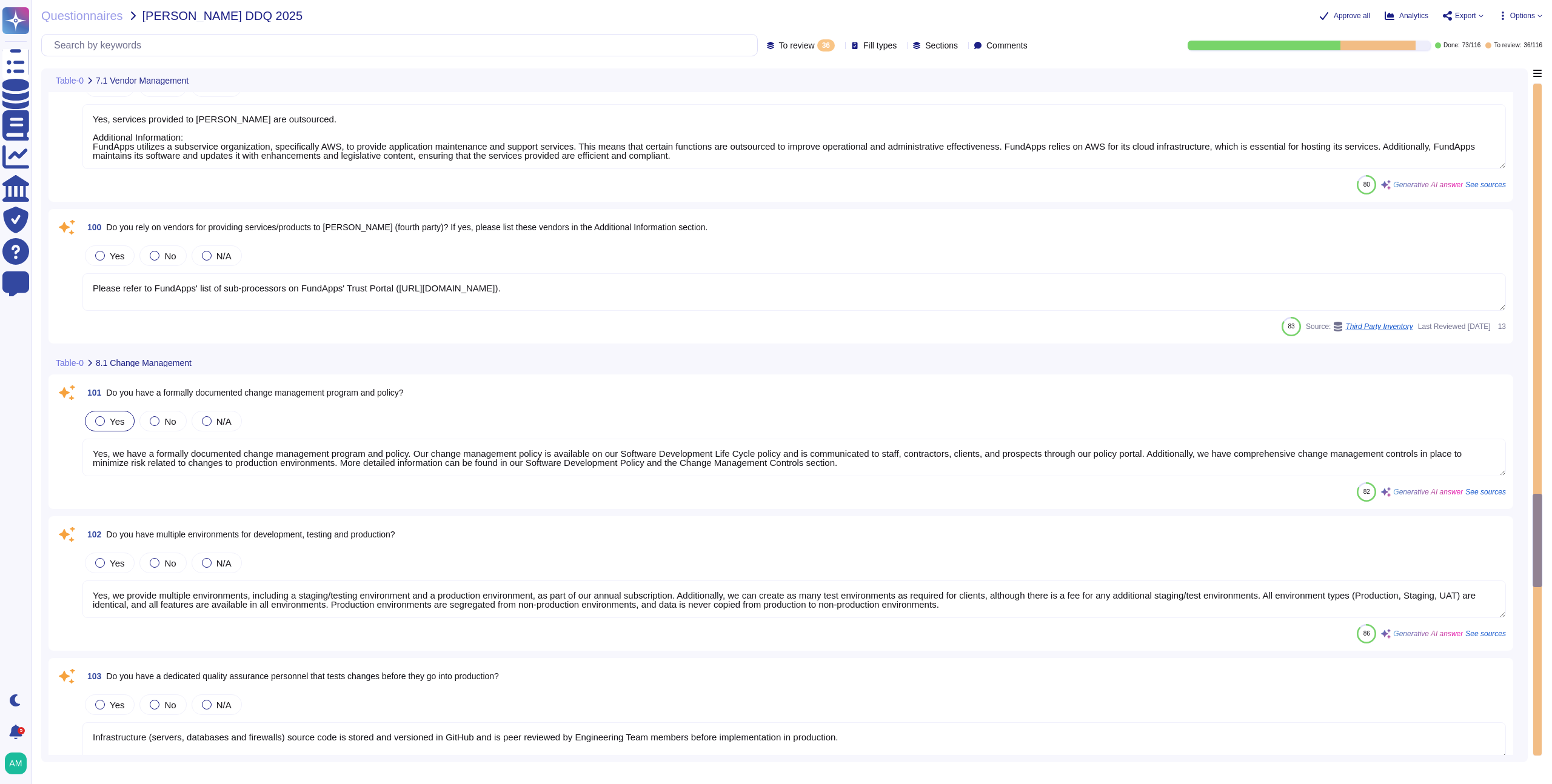
type textarea "No third parties have access to customer data. All third-party suppliers underg…"
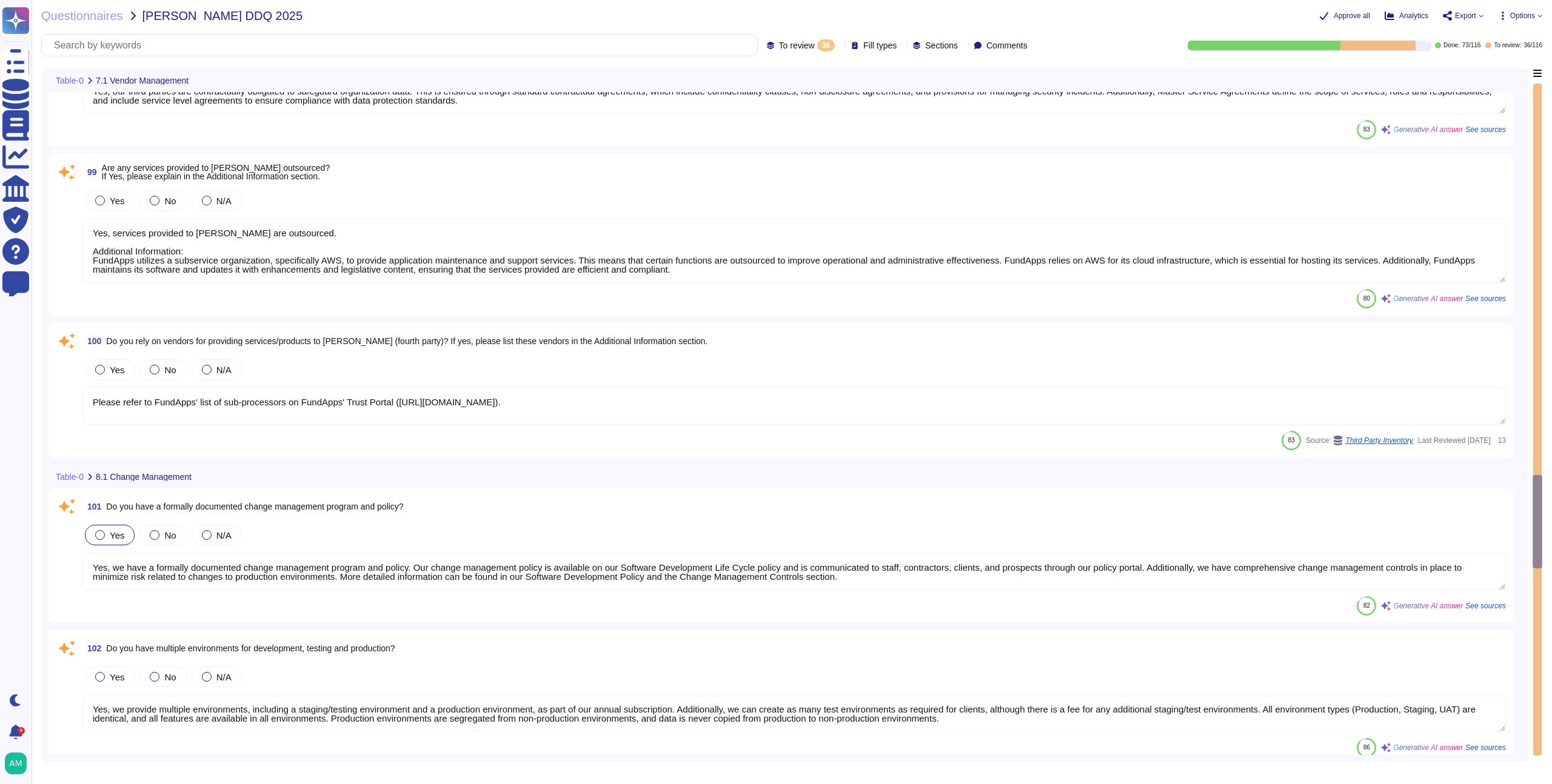
type textarea "Yes, we perform due diligence on our critical vendors. FundApps conducts annual…"
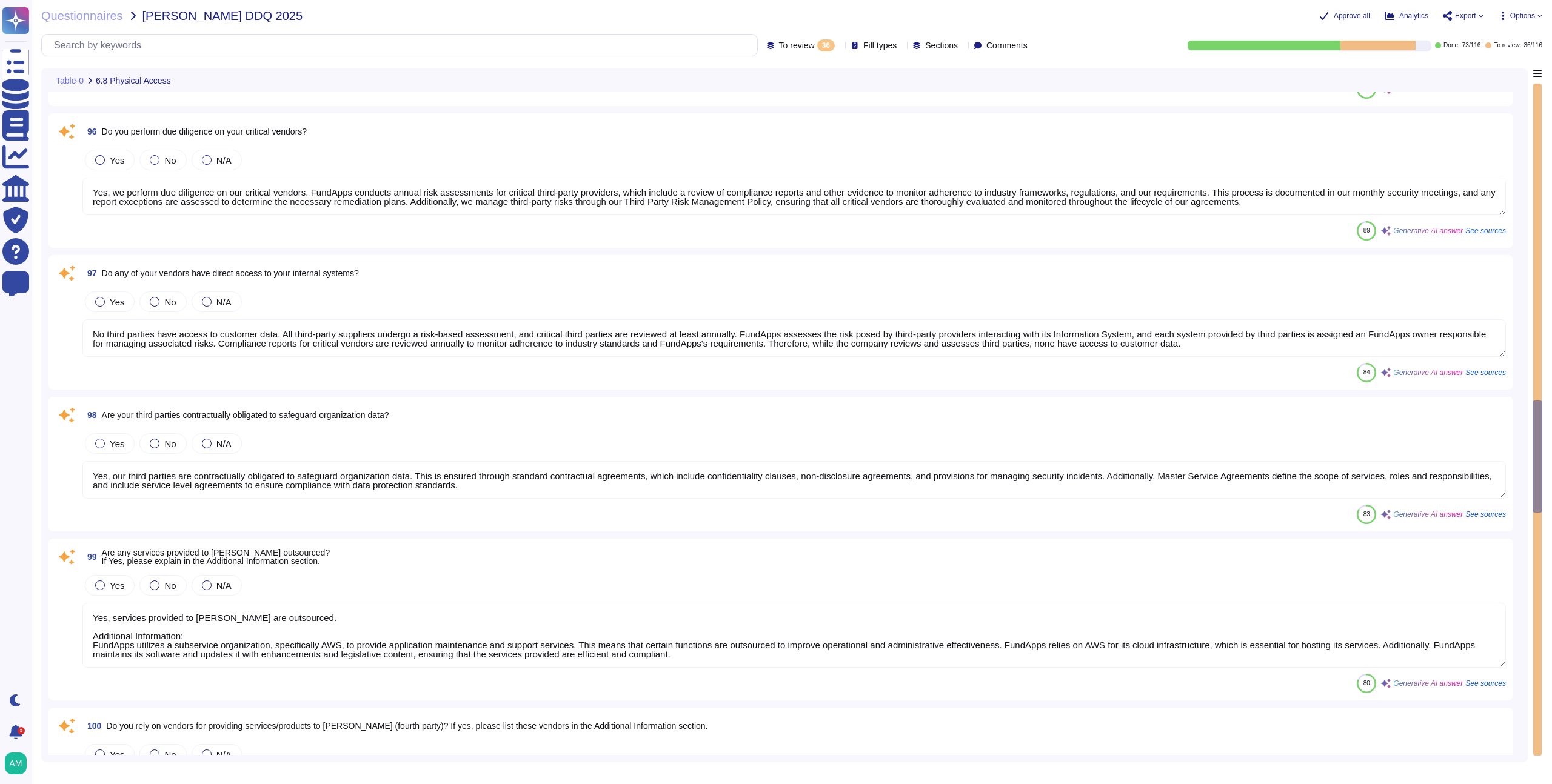
type textarea "Yes, FundApps utilizes security cameras (CCTV) to monitor access at its office …"
type textarea "For AWS datacenters CCTV is employed at physical access points to server rooms.…"
type textarea "Yes, FundApps has a vendor management program in place. Each third-party suppli…"
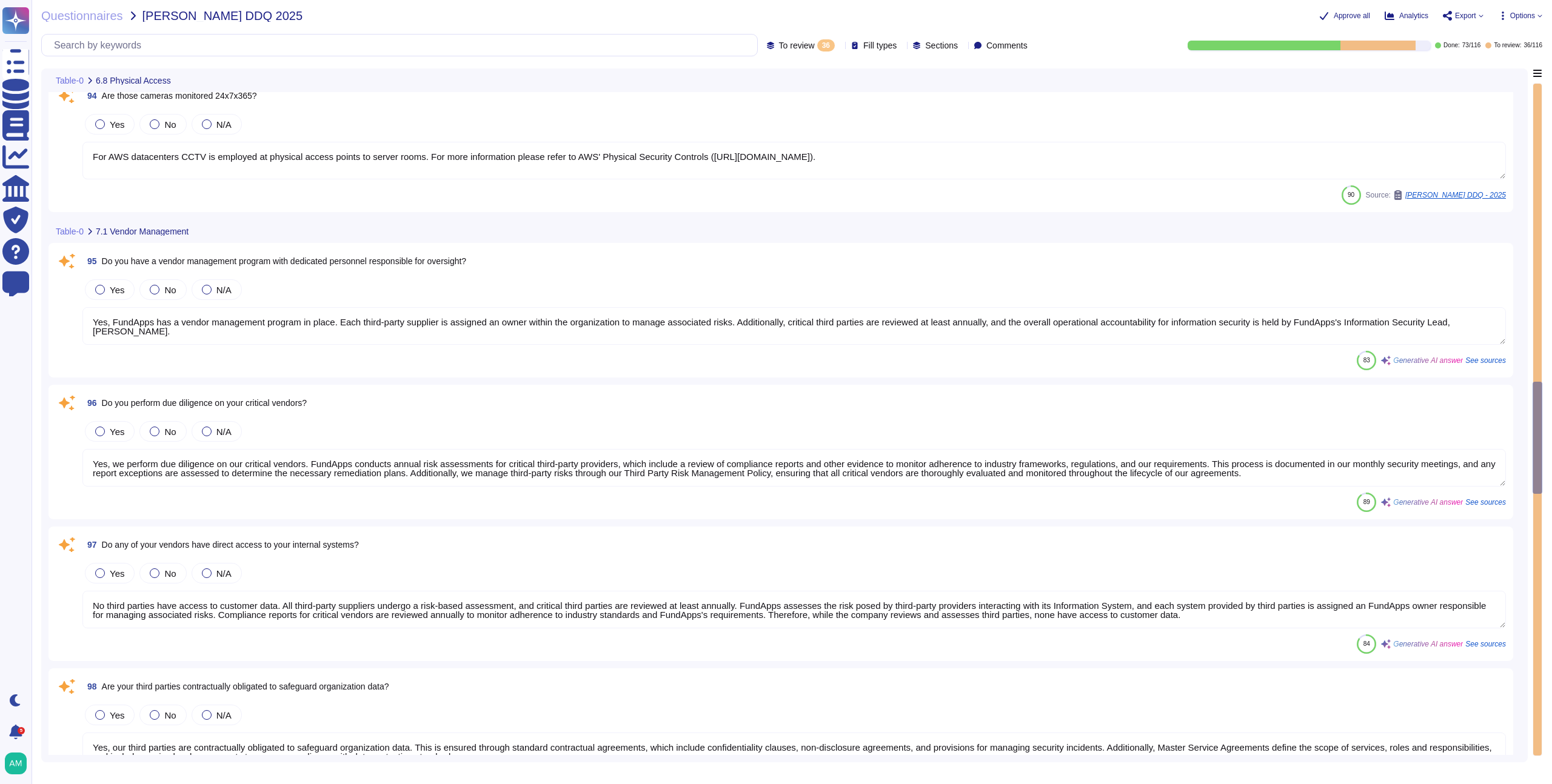
type textarea "Yes, security access logs are maintained. FundApps employs a centralized log ma…"
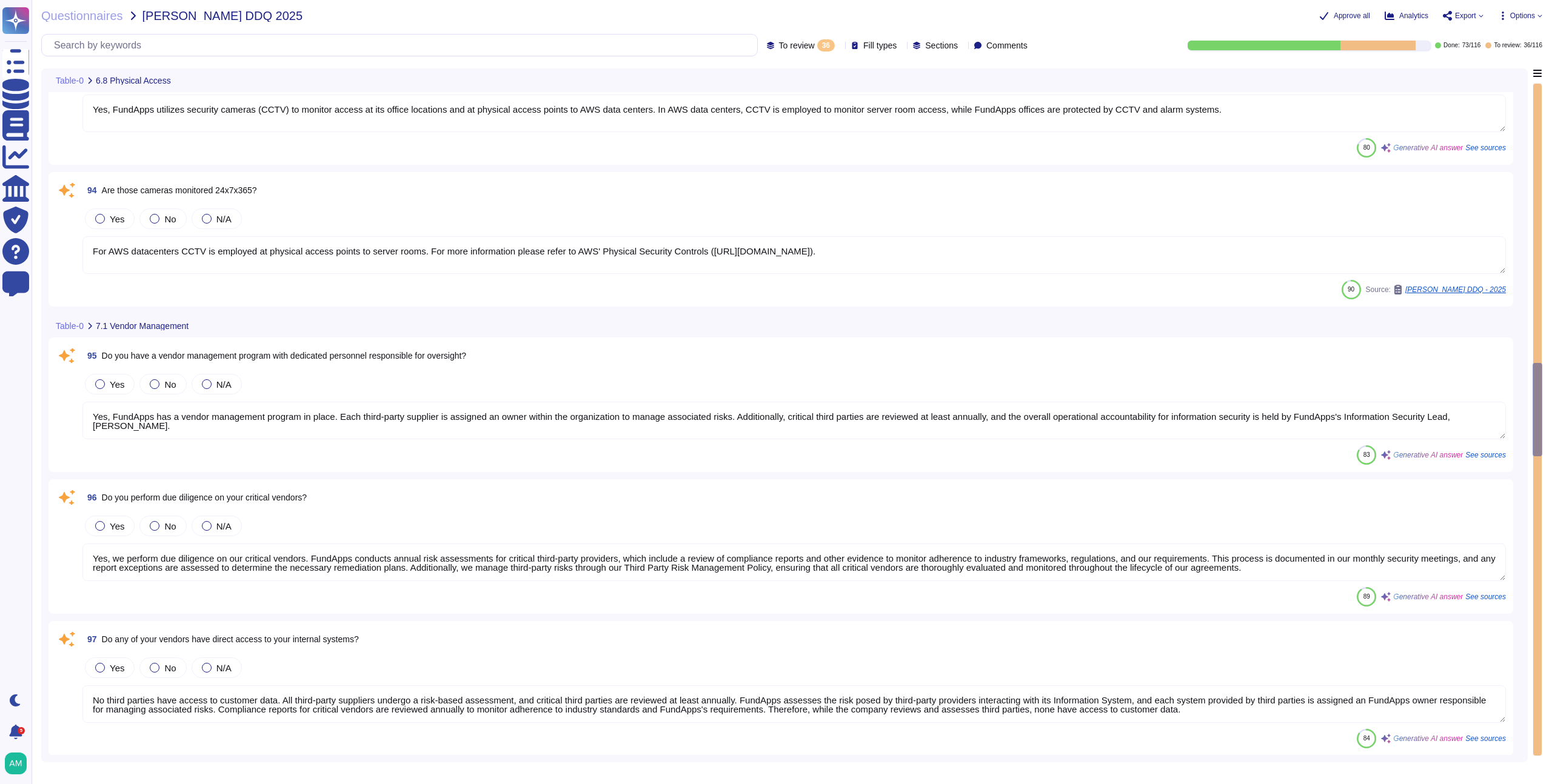
type textarea "Yes, the company maintains an inventory of both physical hardware and virtual a…"
type textarea "Yes, physical hardware is securely disposed of. FundApps follows strict procedu…"
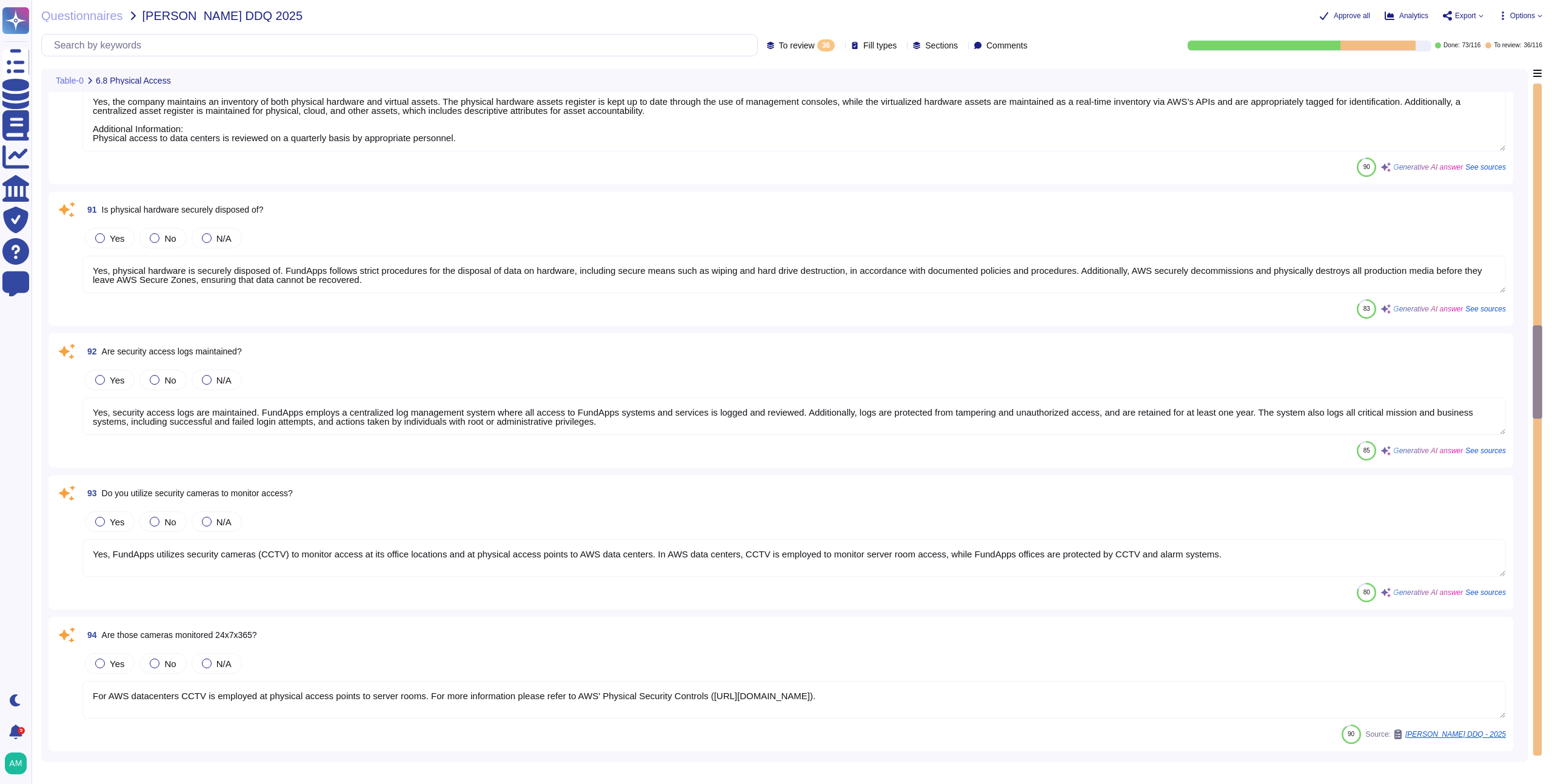
type textarea "Access to servers and networking rooms at [GEOGRAPHIC_DATA] is indeed limited t…"
type textarea "Yes, the data center has controls in place to monitor access. Physical access t…"
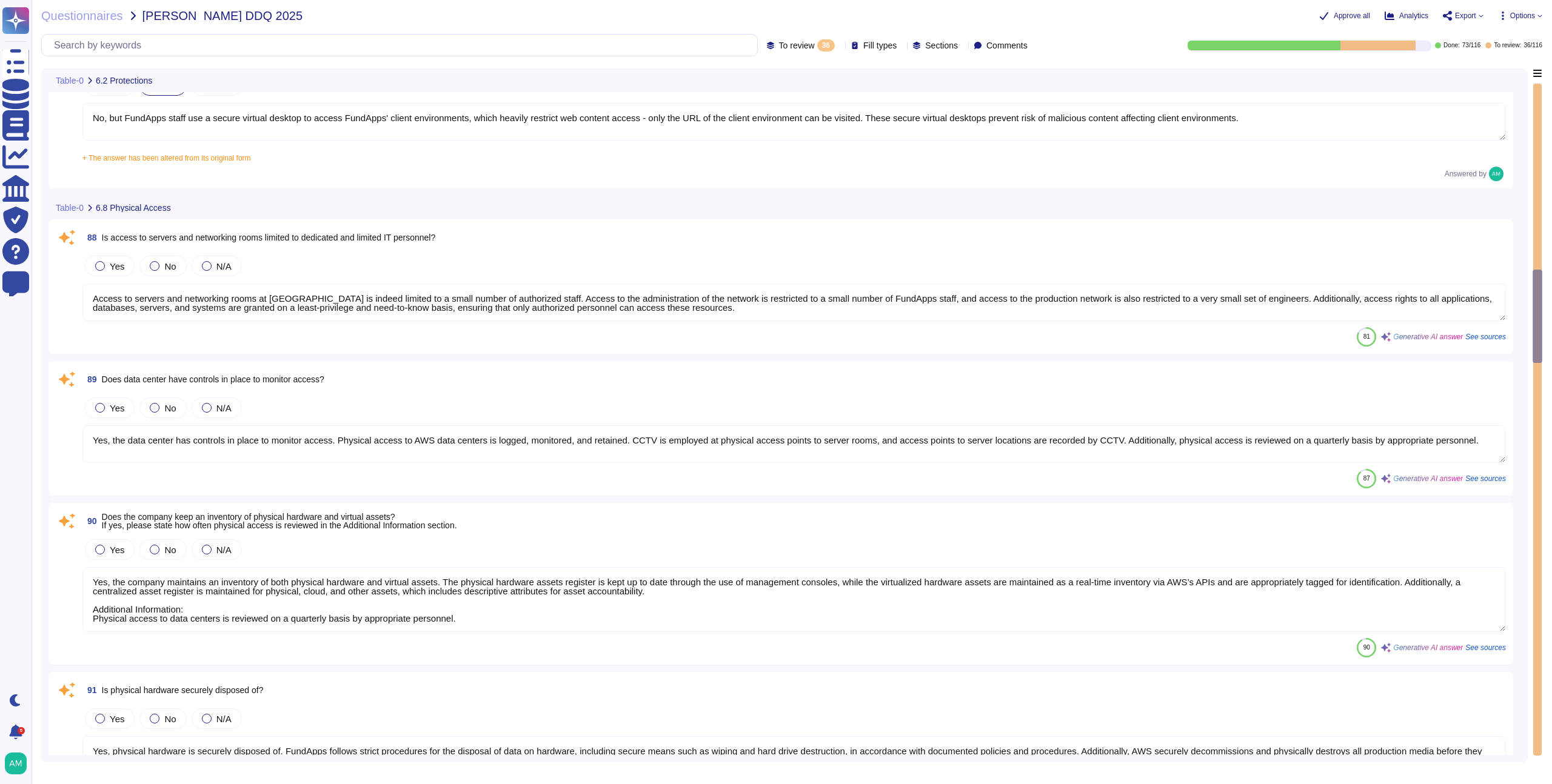
type textarea "All security incidents and events are centralised in FundApps' SIEM, and any al…"
type textarea "FundApps uses several layers of security controls to detect and remediate vulne…"
type textarea "No, but FundApps staff use a secure virtual desktop to access FundApps' client …"
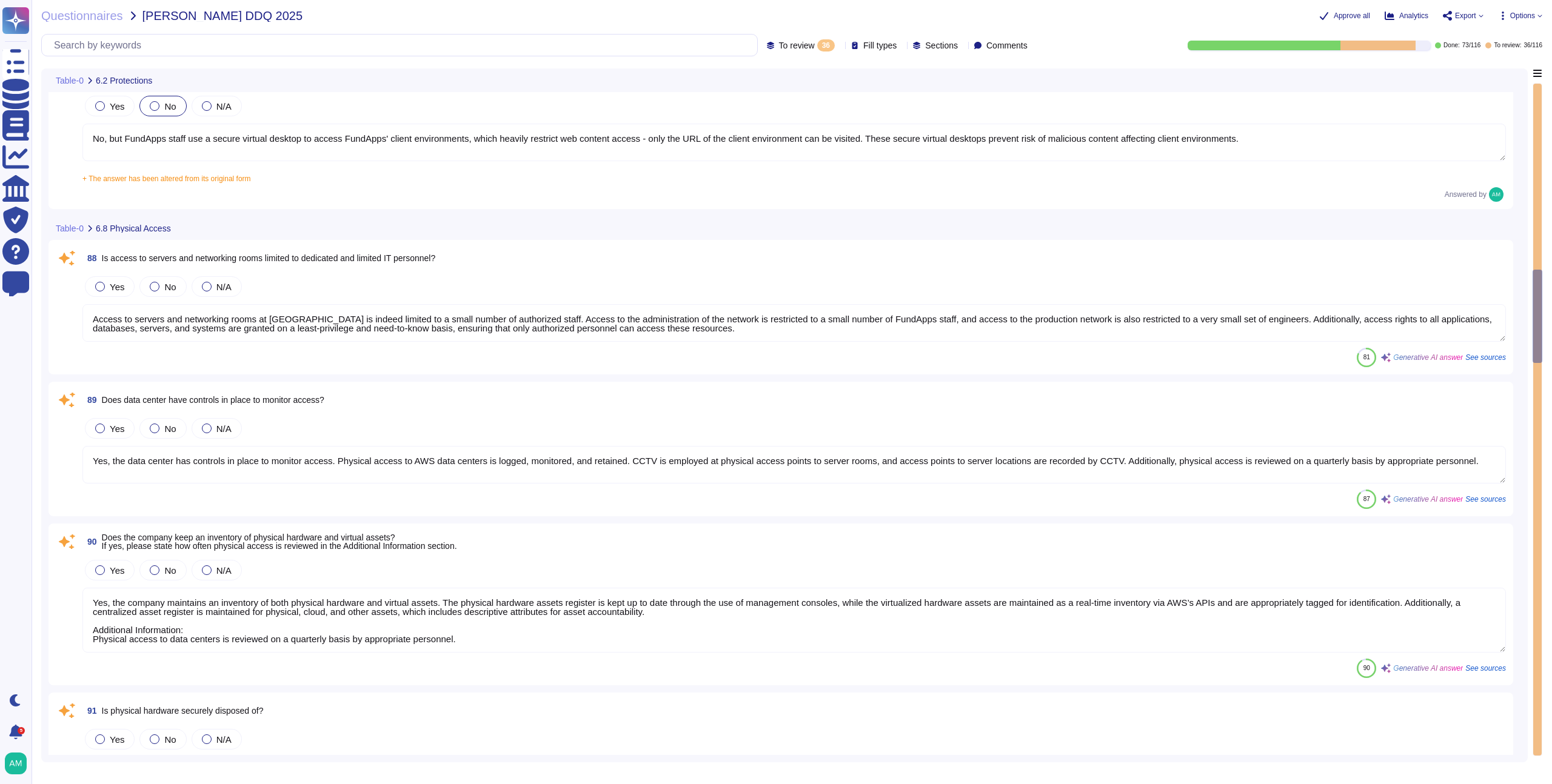
scroll to position [1535, 0]
click at [779, 43] on span "To review" at bounding box center [797, 45] width 36 height 8
click at [773, 76] on div "All 116" at bounding box center [790, 76] width 98 height 13
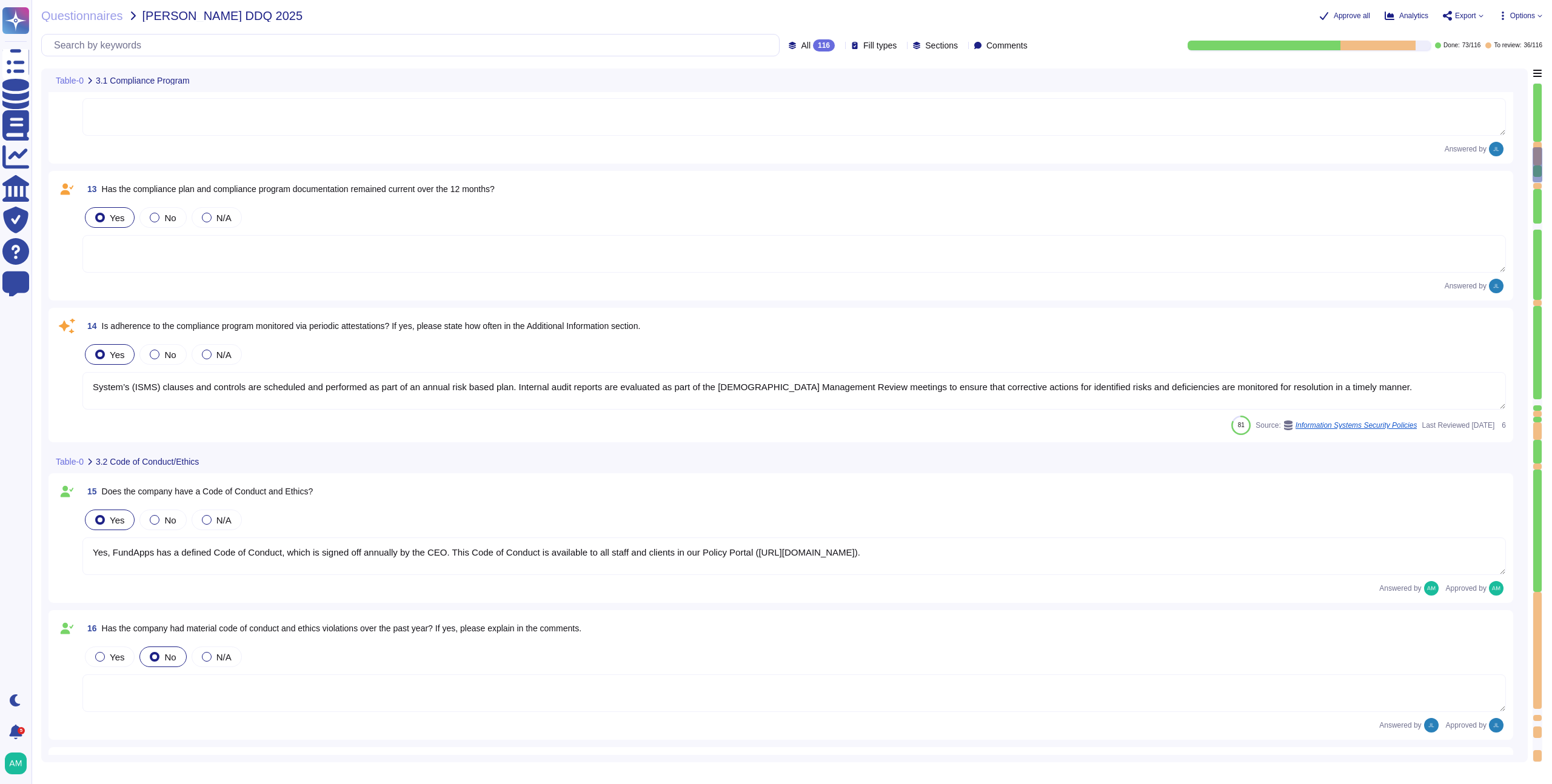
type textarea "All new employees receive security training, and existing employees undergo ann…"
type textarea "Yes, FundApps has a whistleblowing policy, which is detailed in the Code of Con…"
type textarea "Yes, FundApps has a defined Code of Conduct, which is signed off annually by th…"
type textarea "System’s (ISMS) clauses and controls are scheduled and performed as part of an …"
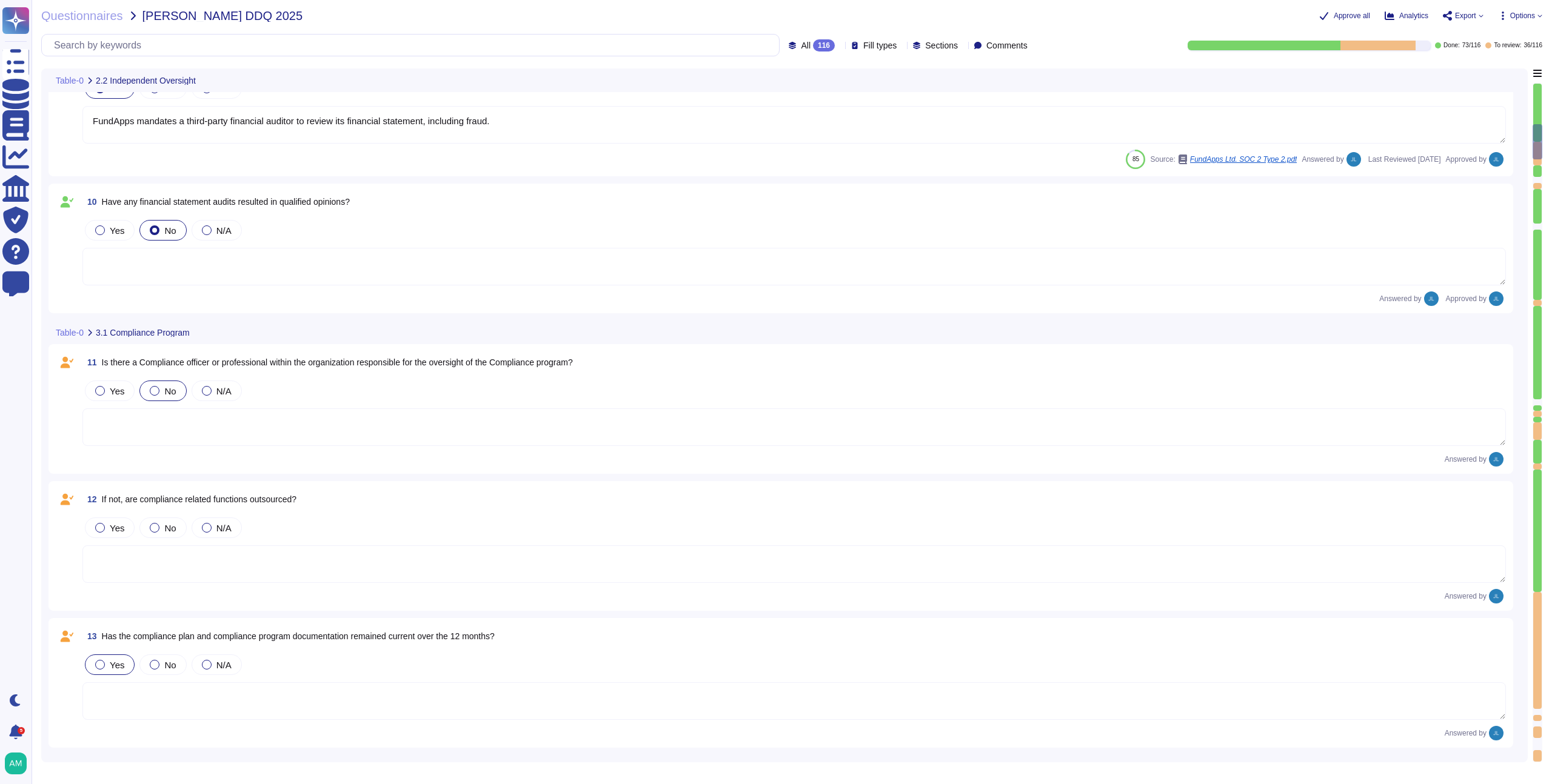
type textarea "FundApps' financial statements are publicly available on Companies House"
type textarea "FundApps mandates a third-party financial auditor to review its financial state…"
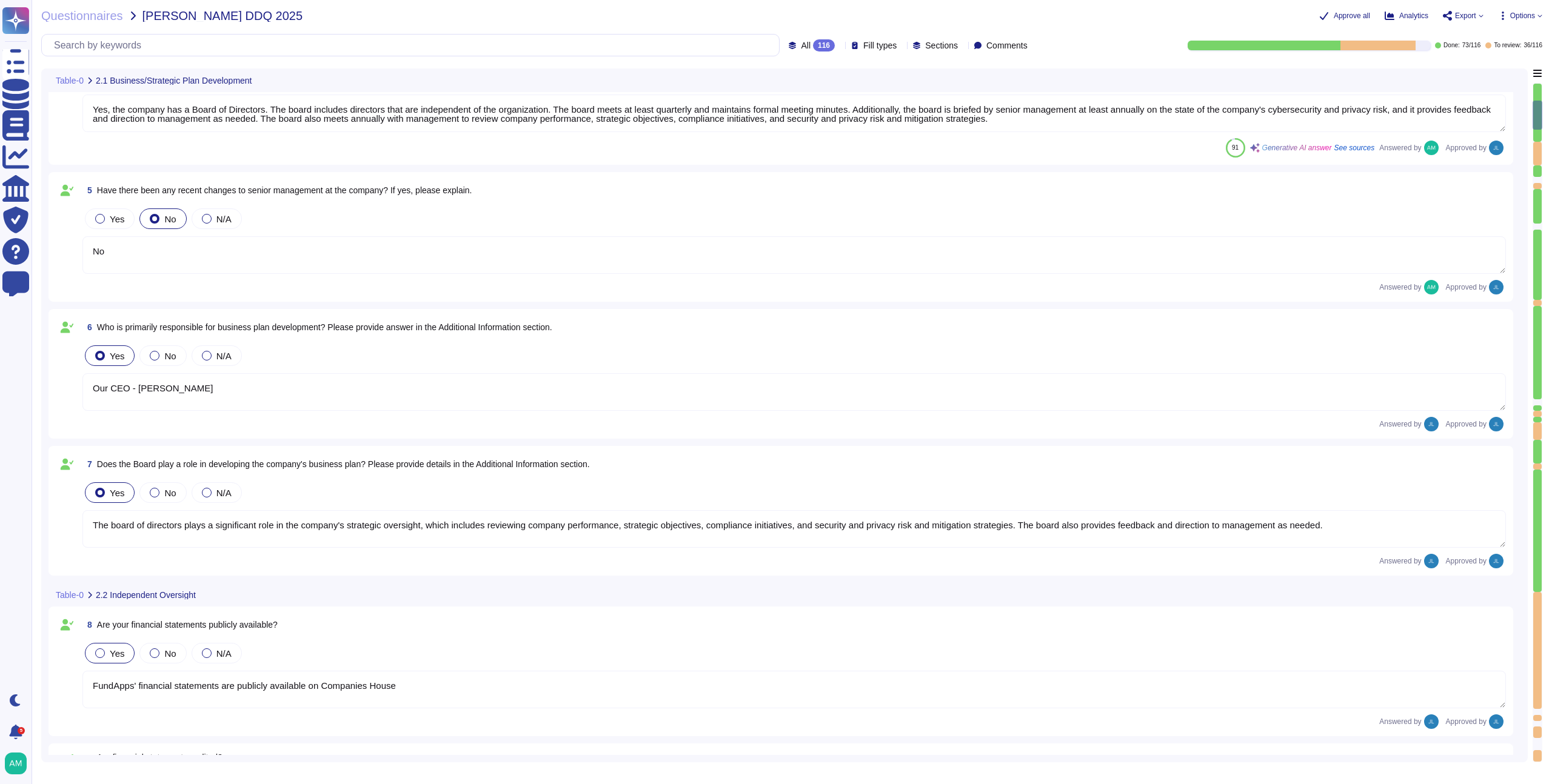
type textarea "No"
type textarea "Yes, the company has a Board of Directors. The board includes directors that ar…"
type textarea "No"
type textarea "Our CEO - [PERSON_NAME]"
type textarea "The board of directors plays a significant role in the company's strategic over…"
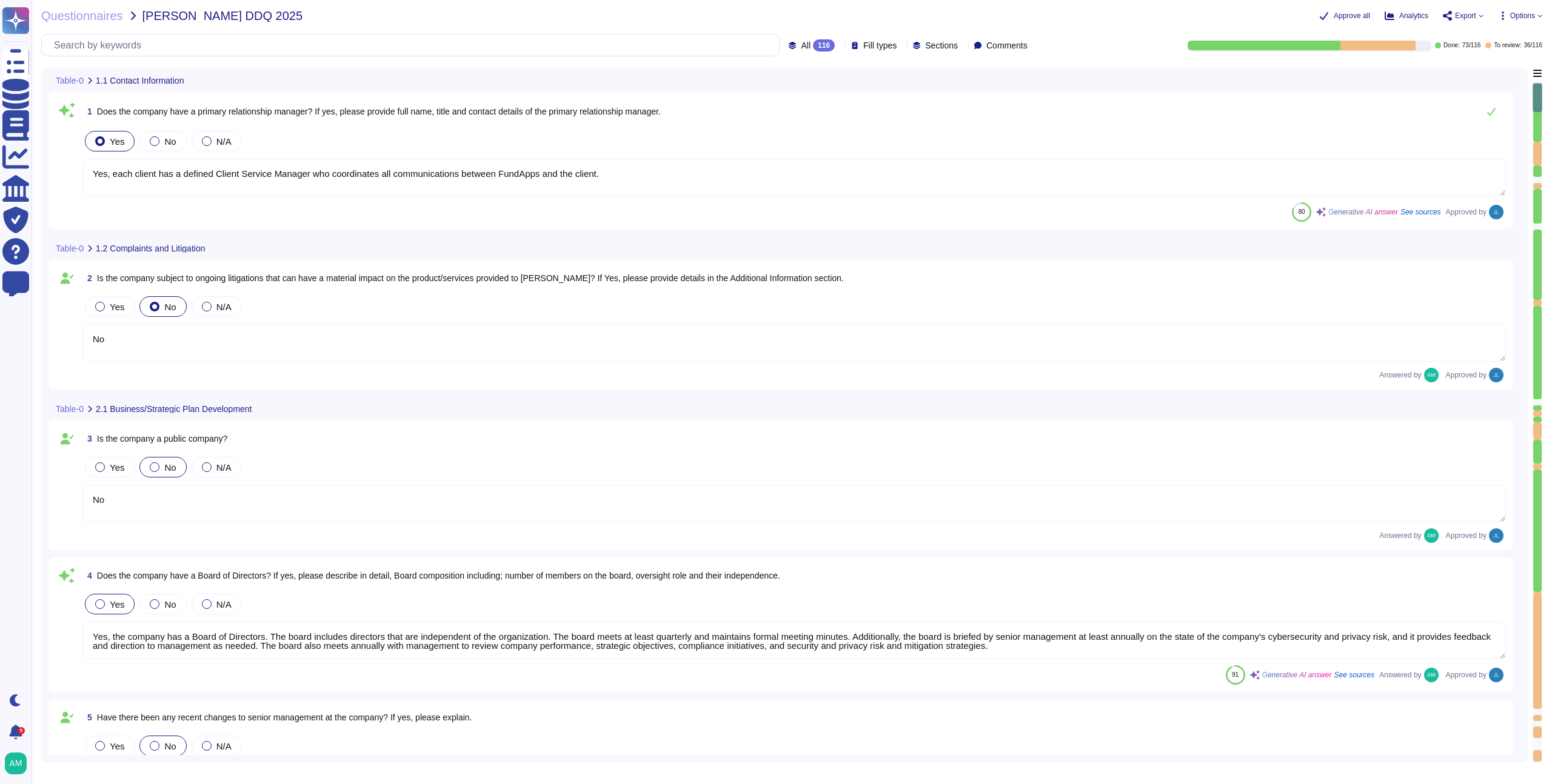
type textarea "Yes, each client has a defined Client Service Manager who coordinates all commu…"
type textarea "No"
